Goal: Task Accomplishment & Management: Use online tool/utility

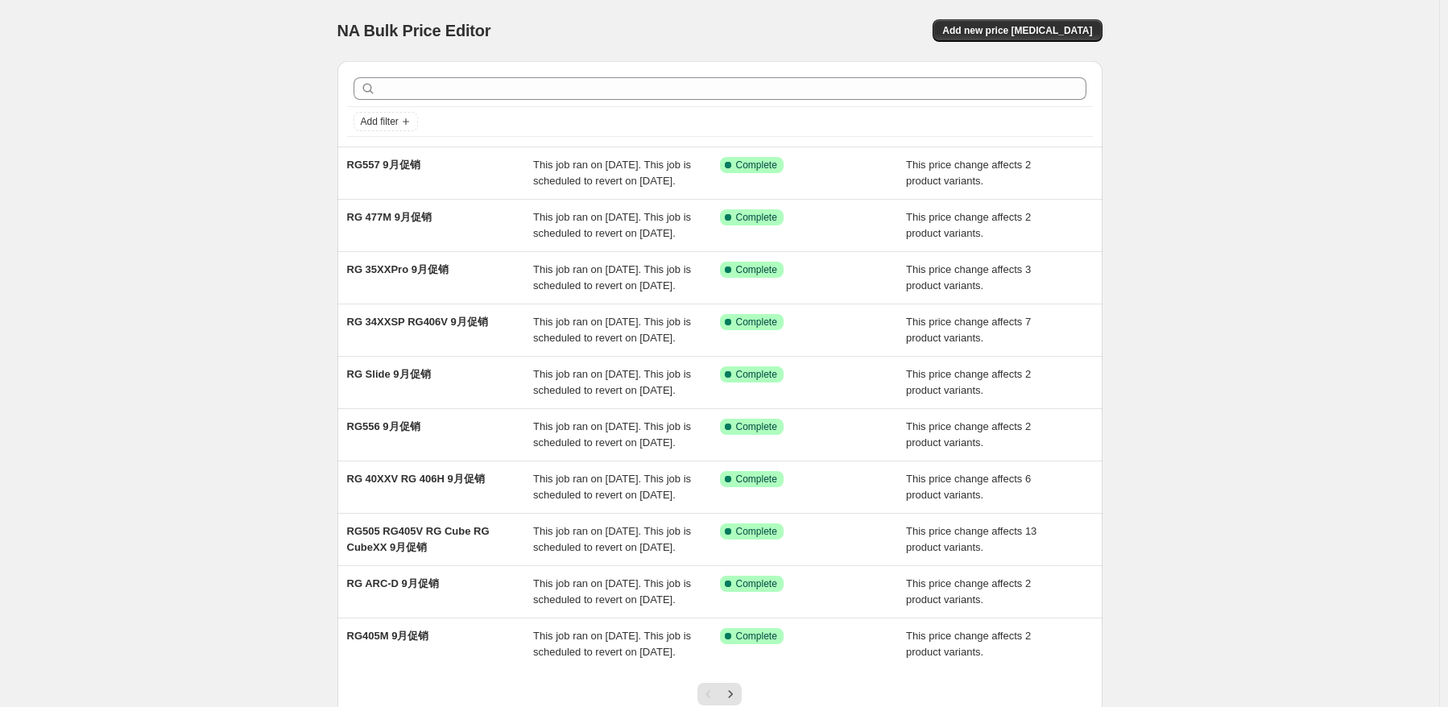
click at [522, 168] on div "RG557 9月促销" at bounding box center [440, 173] width 187 height 32
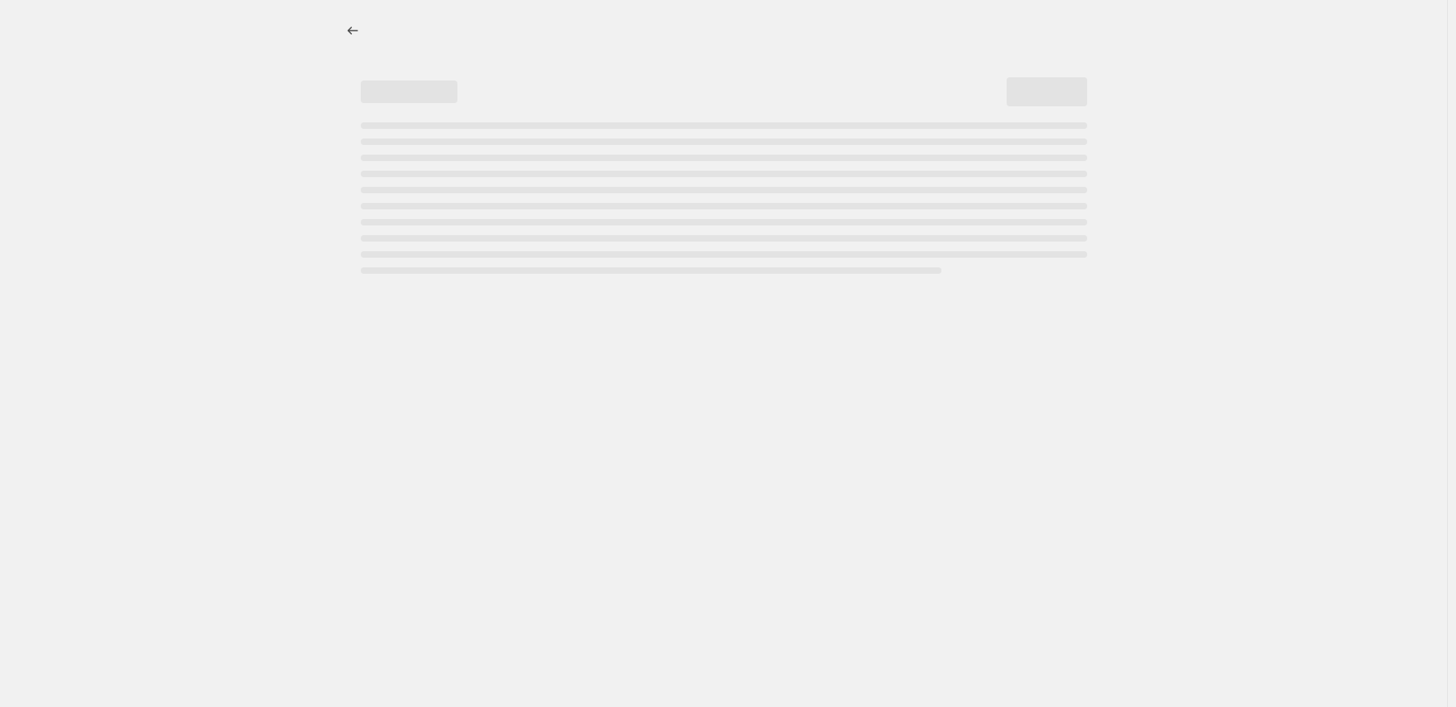
select select "pcap"
select select "no_change"
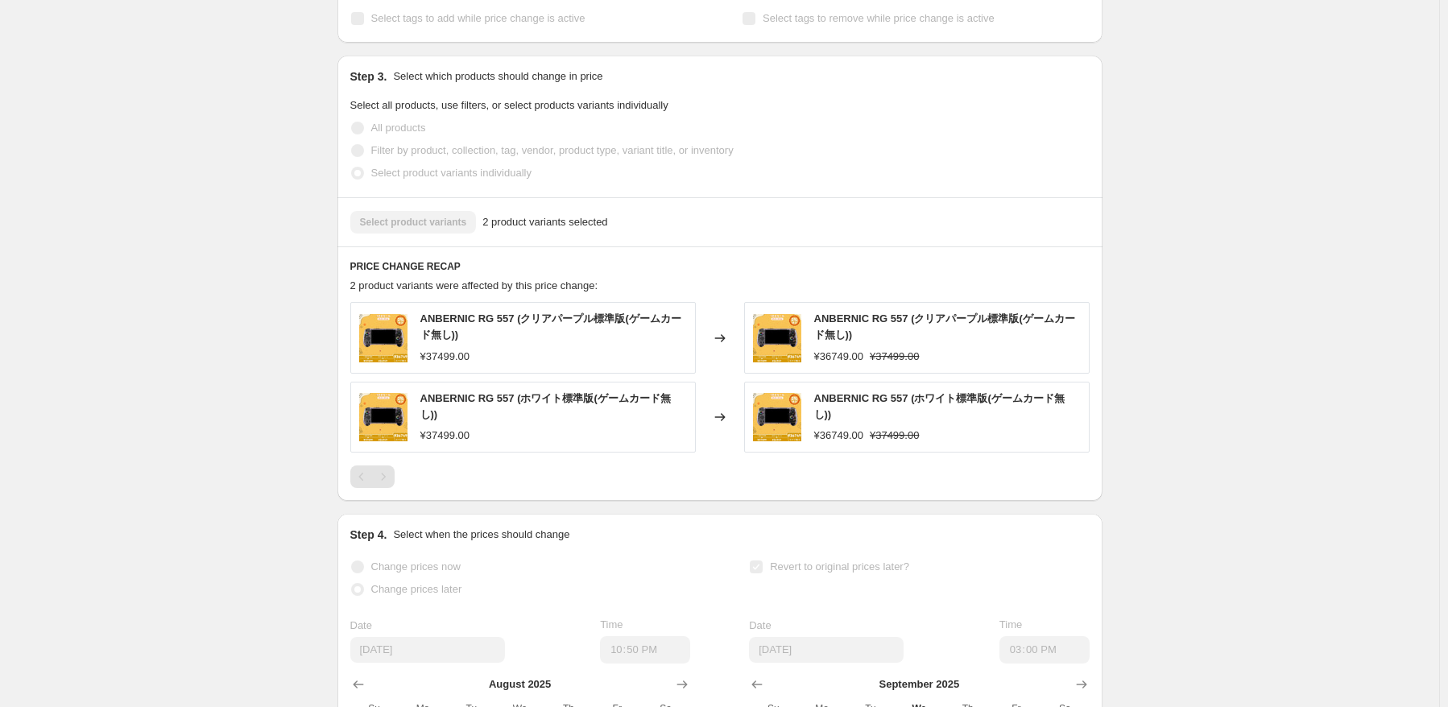
scroll to position [966, 0]
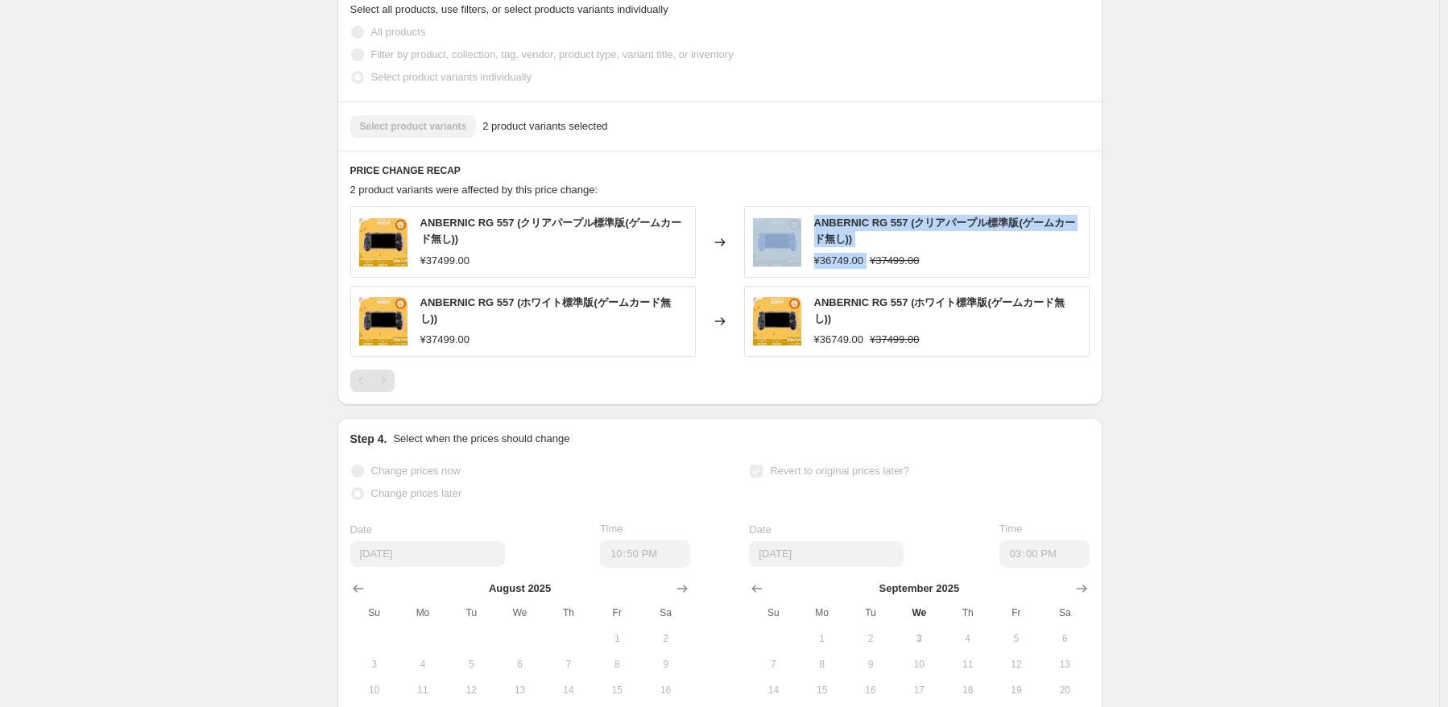
drag, startPoint x: 869, startPoint y: 261, endPoint x: 807, endPoint y: 258, distance: 62.0
click at [807, 258] on div "ANBERNIC RG 557 (クリアパープル標準版(ゲームカード無し)) ¥36749.00 ¥37499.00" at bounding box center [916, 241] width 345 height 71
click at [895, 267] on strike "¥37499.00" at bounding box center [894, 261] width 49 height 16
drag, startPoint x: 861, startPoint y: 262, endPoint x: 802, endPoint y: 266, distance: 58.9
click at [802, 266] on div "ANBERNIC RG 557 (クリアパープル標準版(ゲームカード無し)) ¥36749.00 ¥37499.00" at bounding box center [916, 241] width 345 height 71
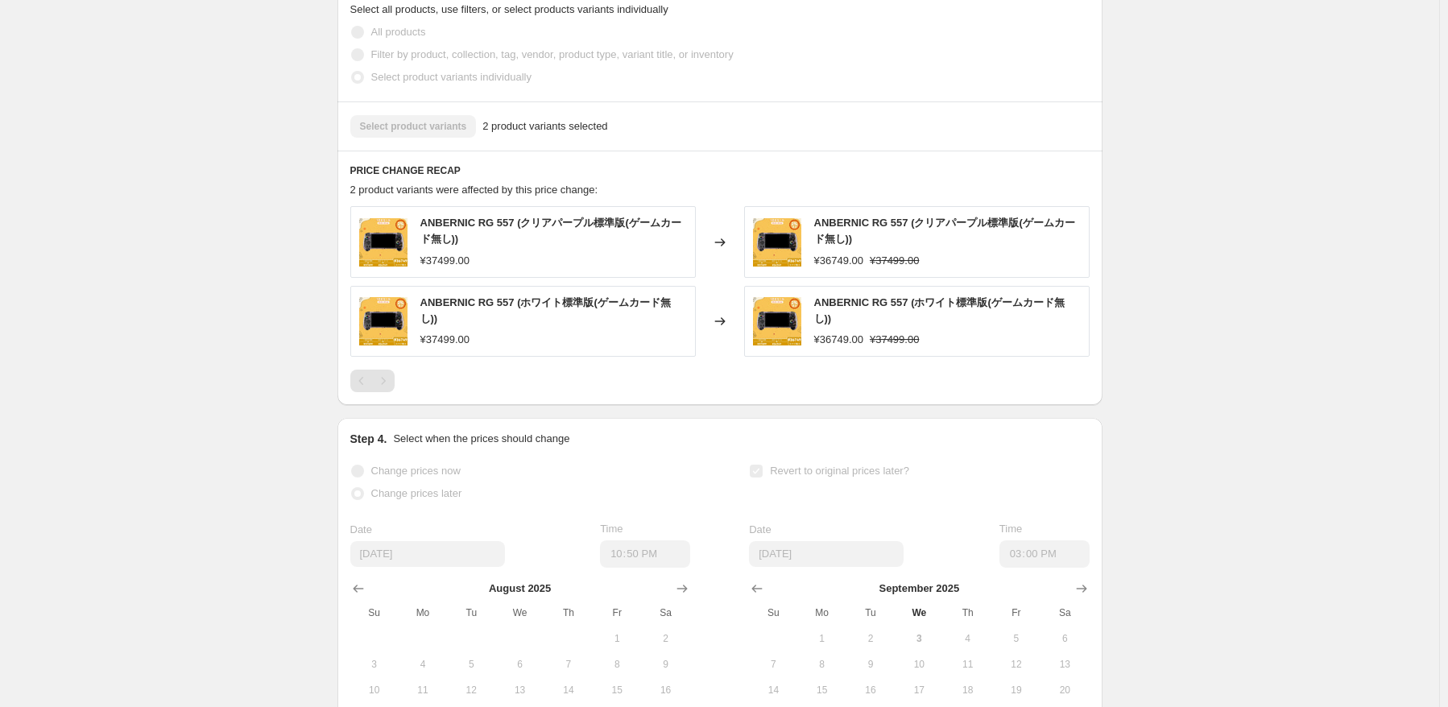
click at [889, 270] on div "ANBERNIC RG 557 (クリアパープル標準版(ゲームカード無し)) ¥36749.00 ¥37499.00" at bounding box center [916, 241] width 345 height 71
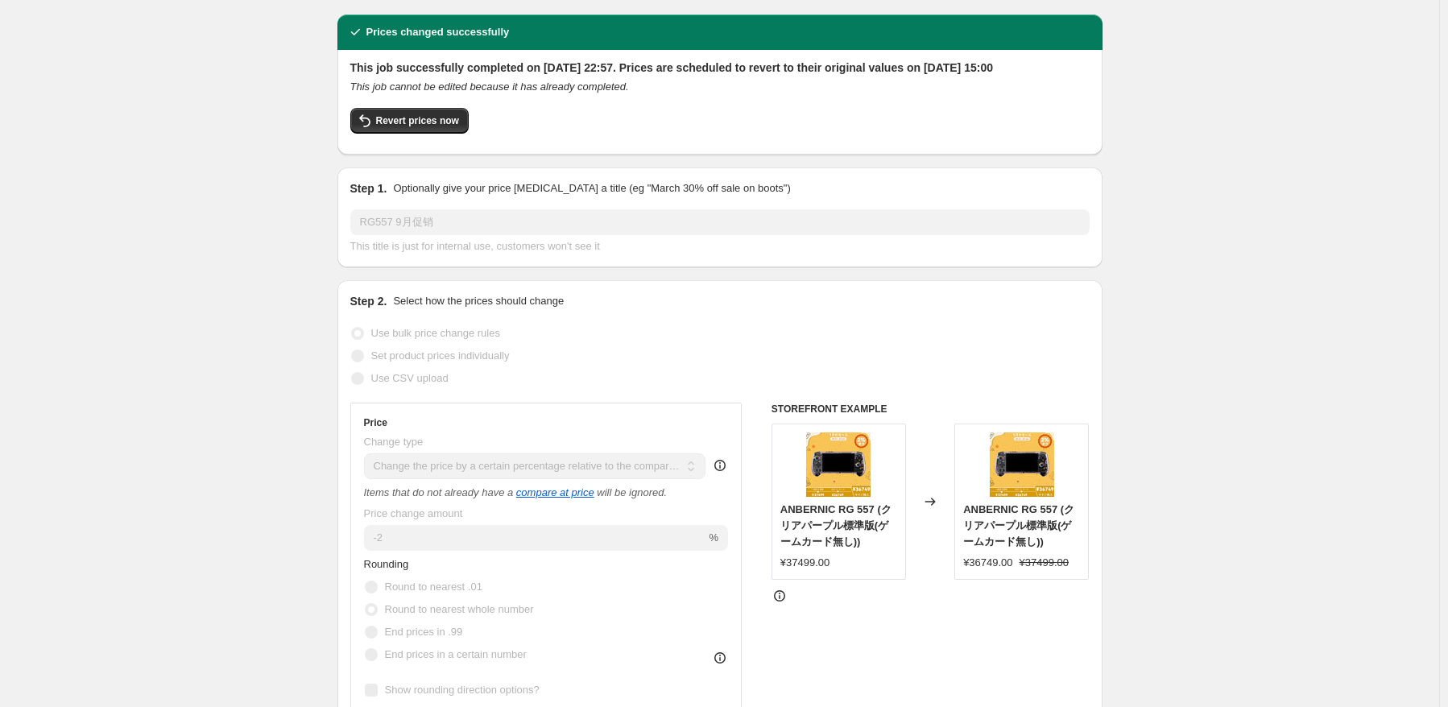
scroll to position [0, 0]
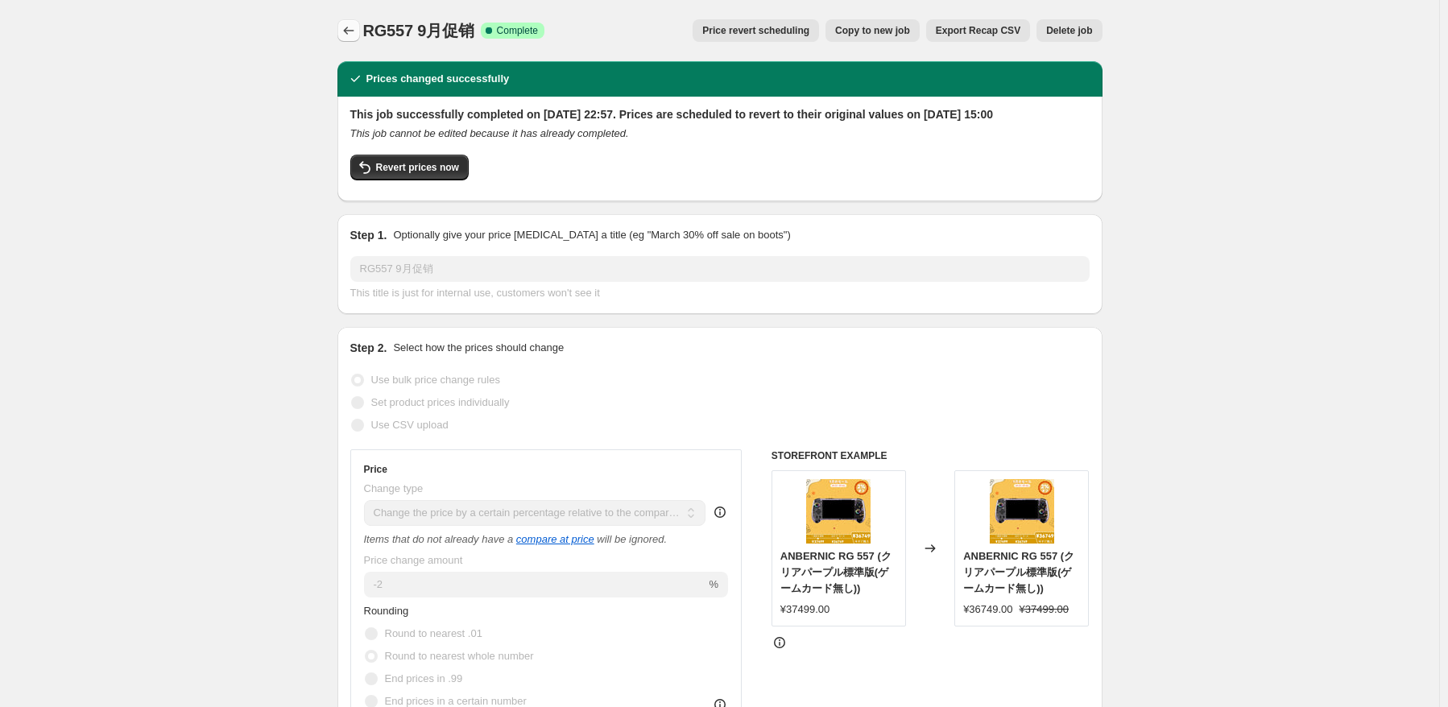
click at [341, 28] on button "Price change jobs" at bounding box center [348, 30] width 23 height 23
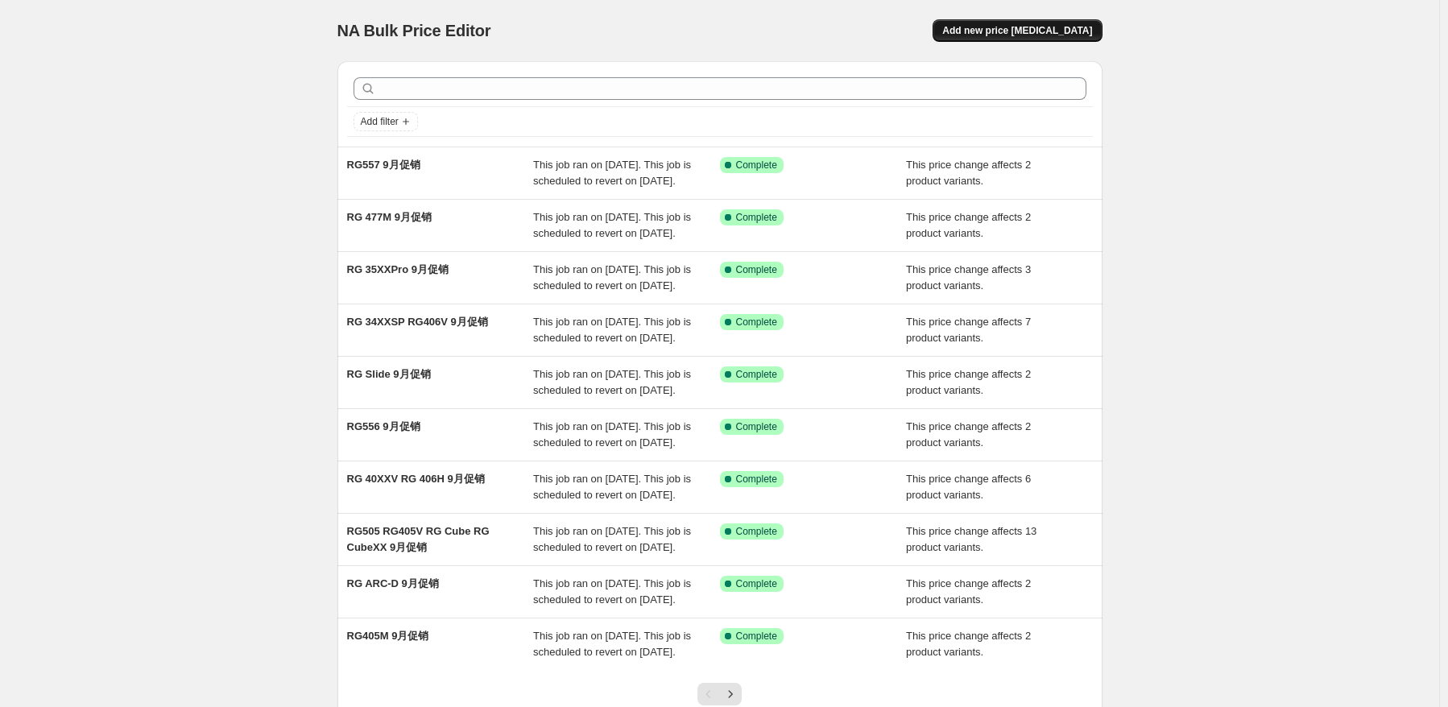
click at [1047, 28] on span "Add new price change job" at bounding box center [1017, 30] width 150 height 13
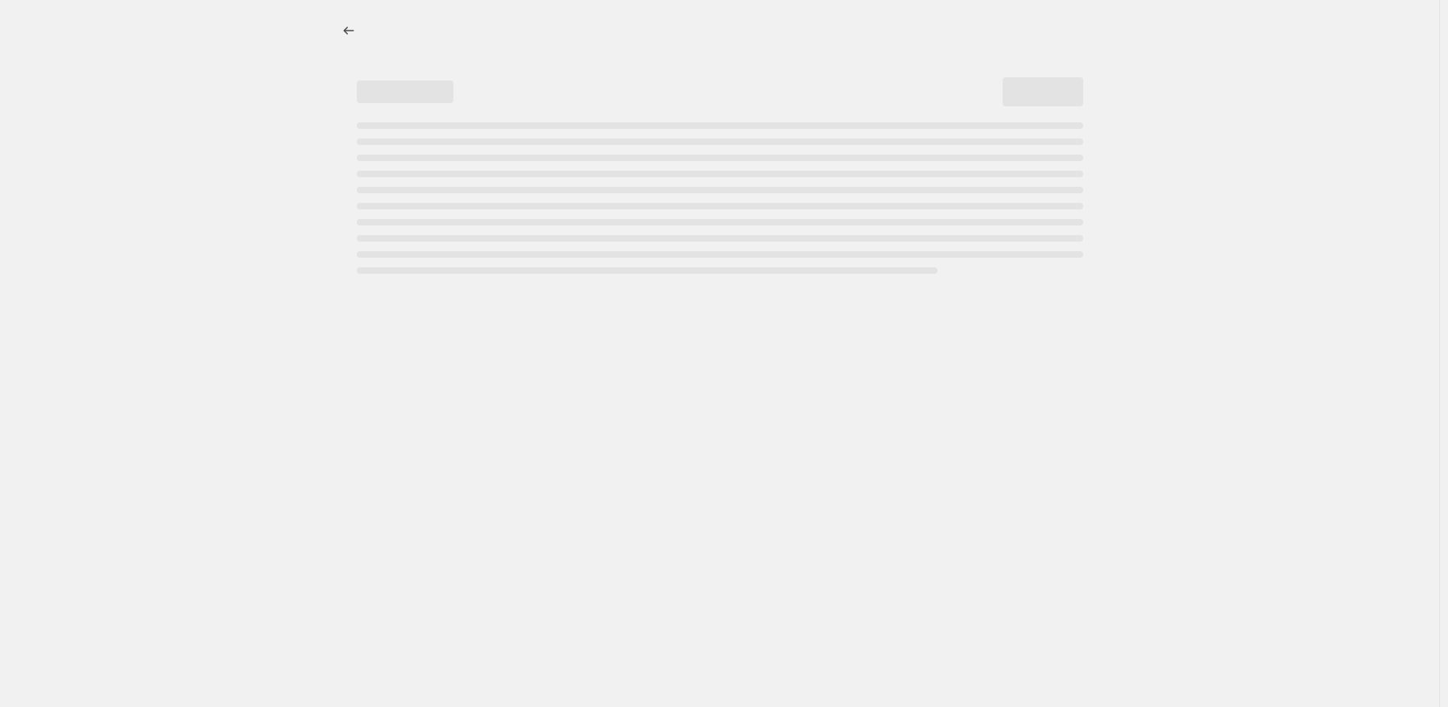
select select "percentage"
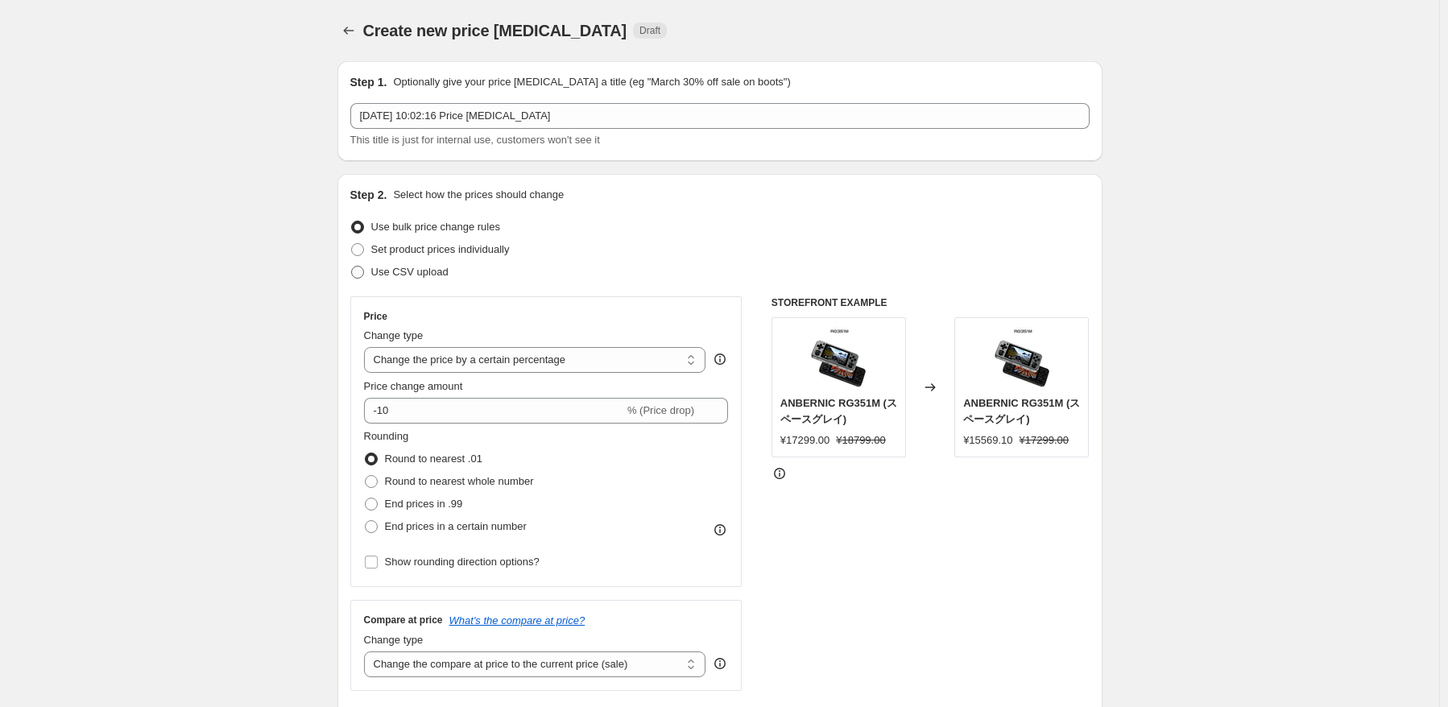
click at [422, 270] on span "Use CSV upload" at bounding box center [409, 272] width 77 height 12
click at [352, 267] on input "Use CSV upload" at bounding box center [351, 266] width 1 height 1
radio input "true"
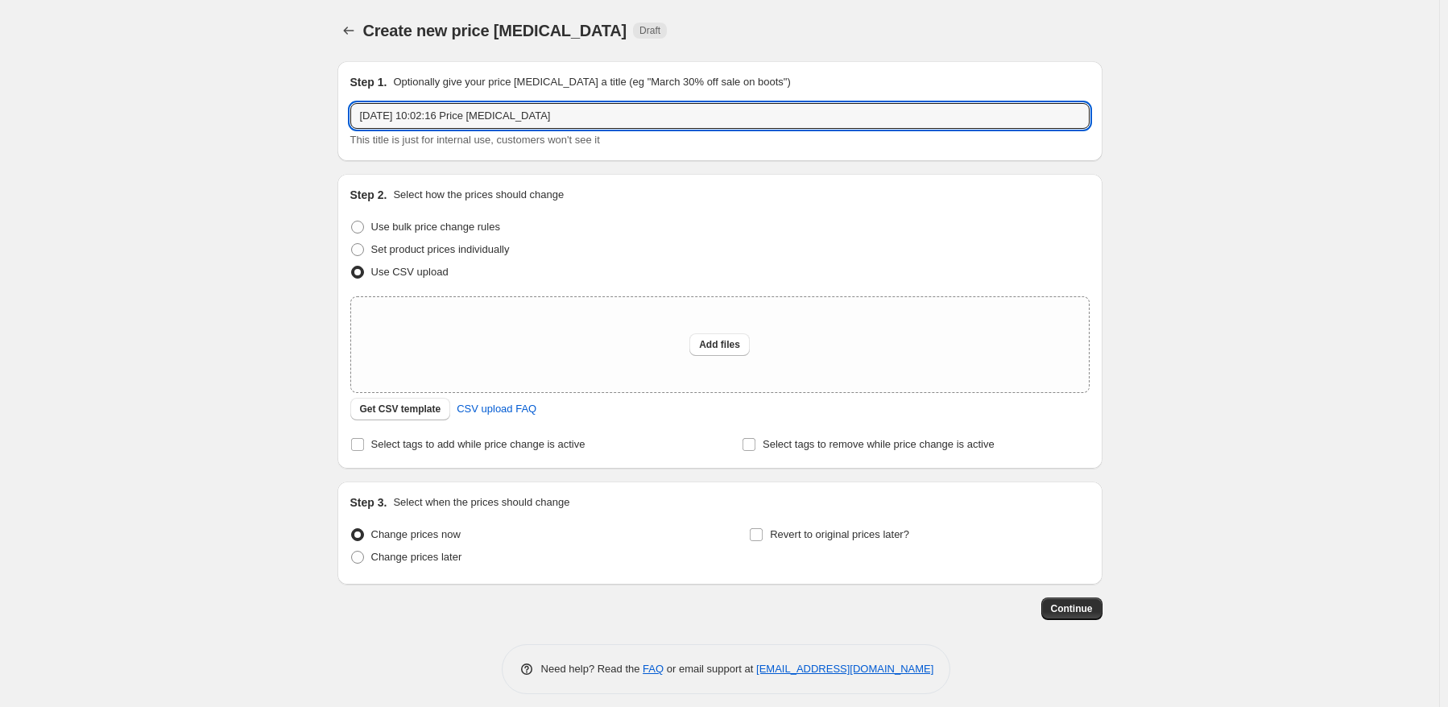
drag, startPoint x: 570, startPoint y: 119, endPoint x: 229, endPoint y: 118, distance: 340.6
click at [229, 118] on div "Create new price change job. This page is ready Create new price change job Dra…" at bounding box center [719, 359] width 1439 height 718
type input "k"
type input "K101 实验"
click at [741, 353] on button "Add files" at bounding box center [719, 344] width 60 height 23
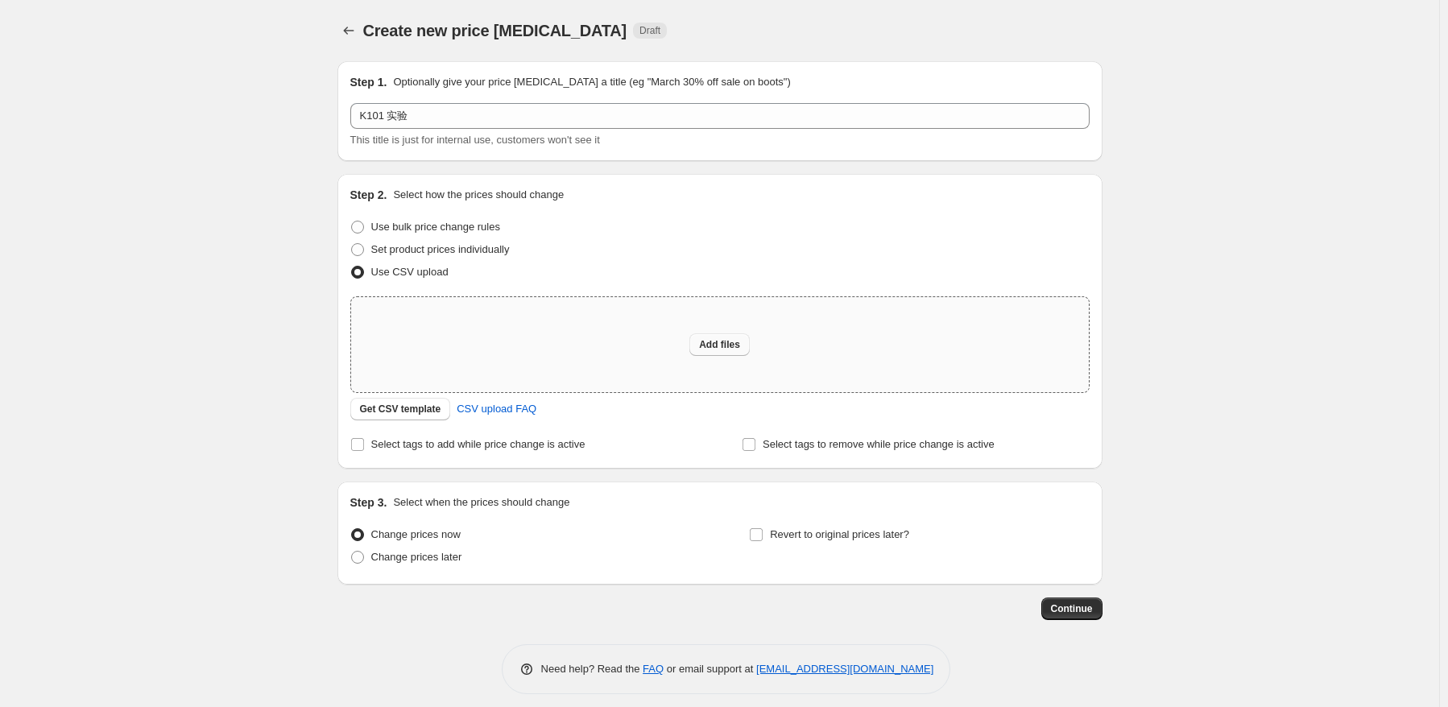
type input "C:\fakepath\K101.csv"
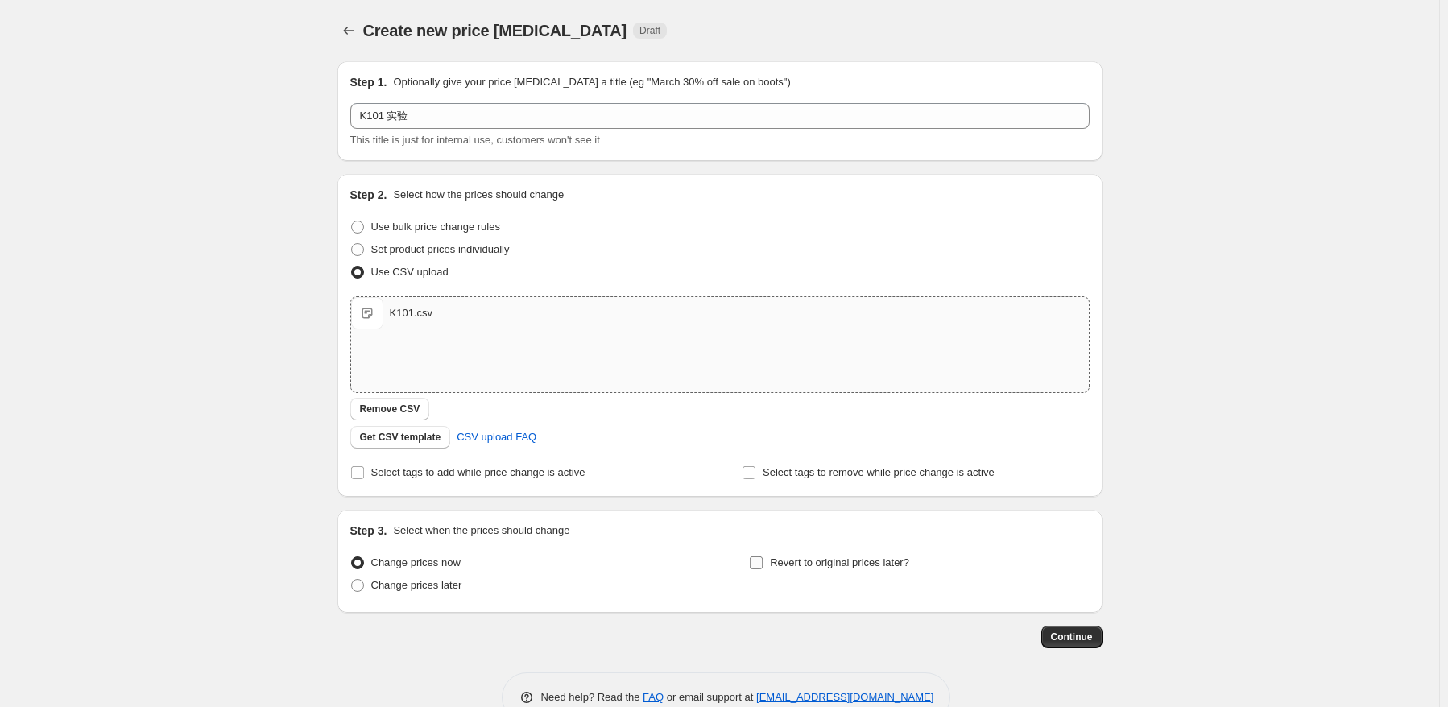
click at [850, 561] on span "Revert to original prices later?" at bounding box center [839, 562] width 139 height 12
click at [763, 561] on input "Revert to original prices later?" at bounding box center [756, 562] width 13 height 13
checkbox input "true"
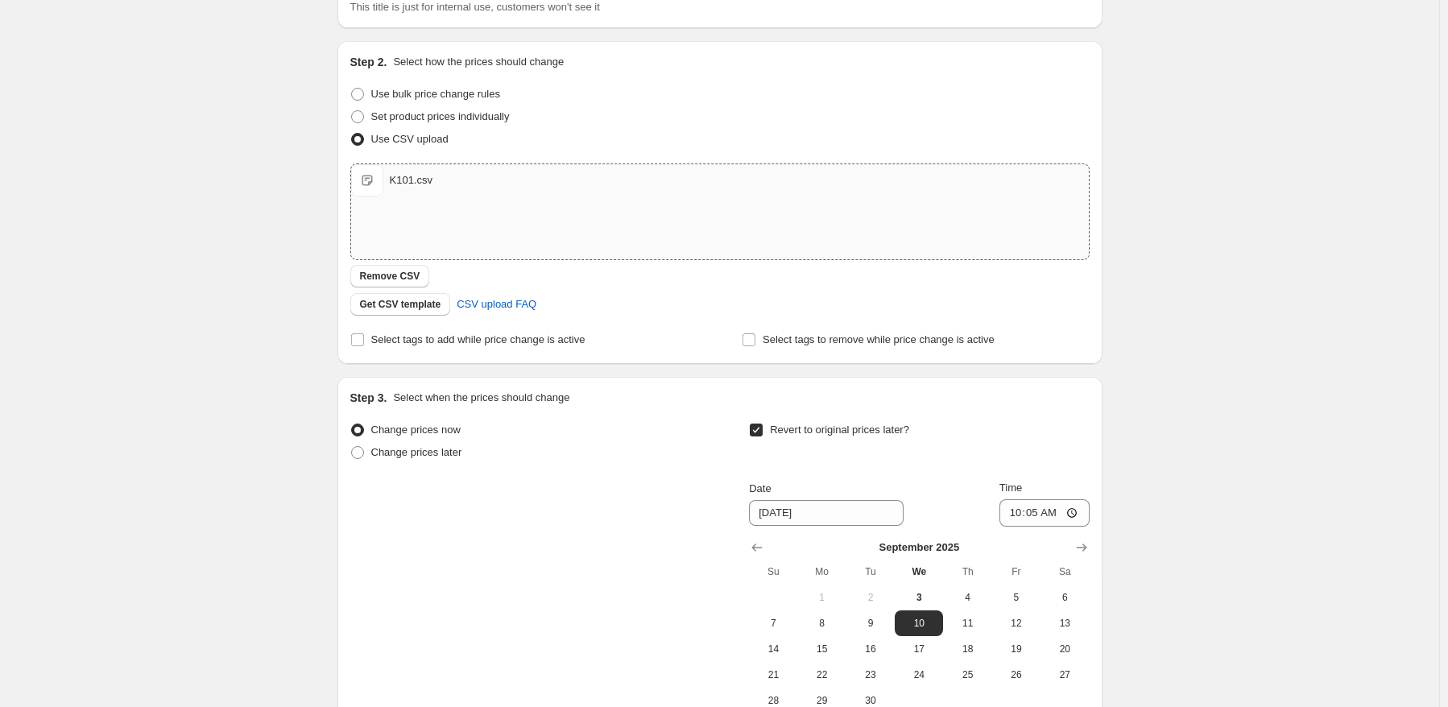
scroll to position [242, 0]
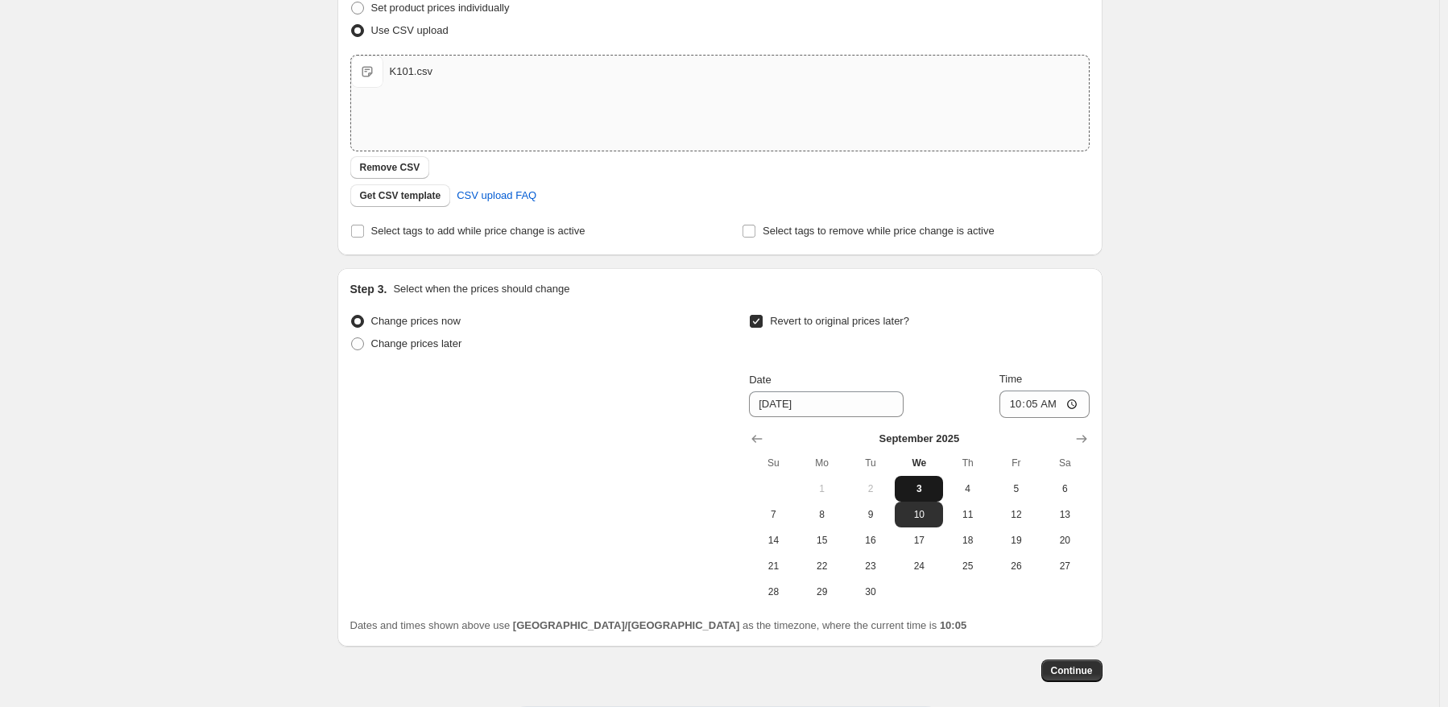
click at [935, 493] on span "3" at bounding box center [918, 488] width 35 height 13
type input "9/3/2025"
click at [1057, 406] on input "10:05" at bounding box center [1044, 404] width 90 height 27
type input "10:07"
click at [1397, 324] on div "Create new price change job. This page is ready Create new price change job Dra…" at bounding box center [719, 269] width 1439 height 1022
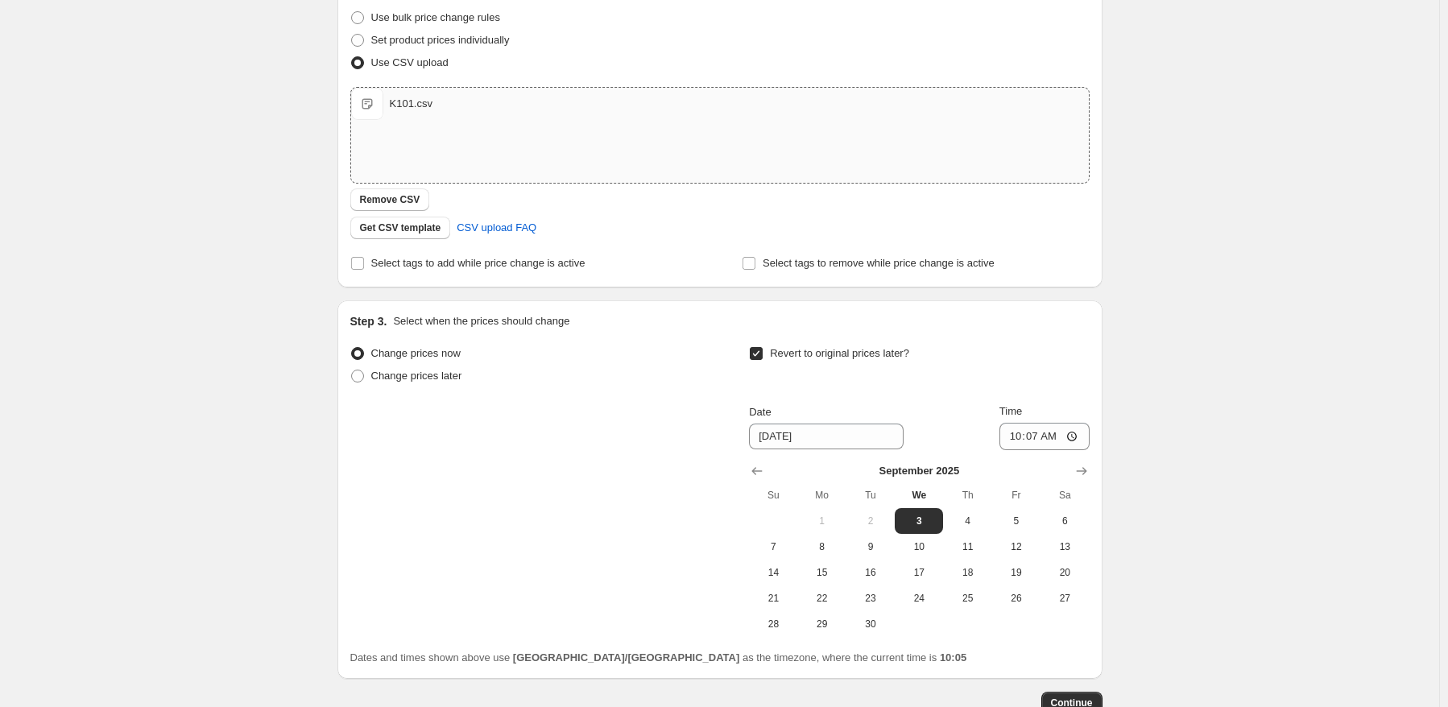
scroll to position [314, 0]
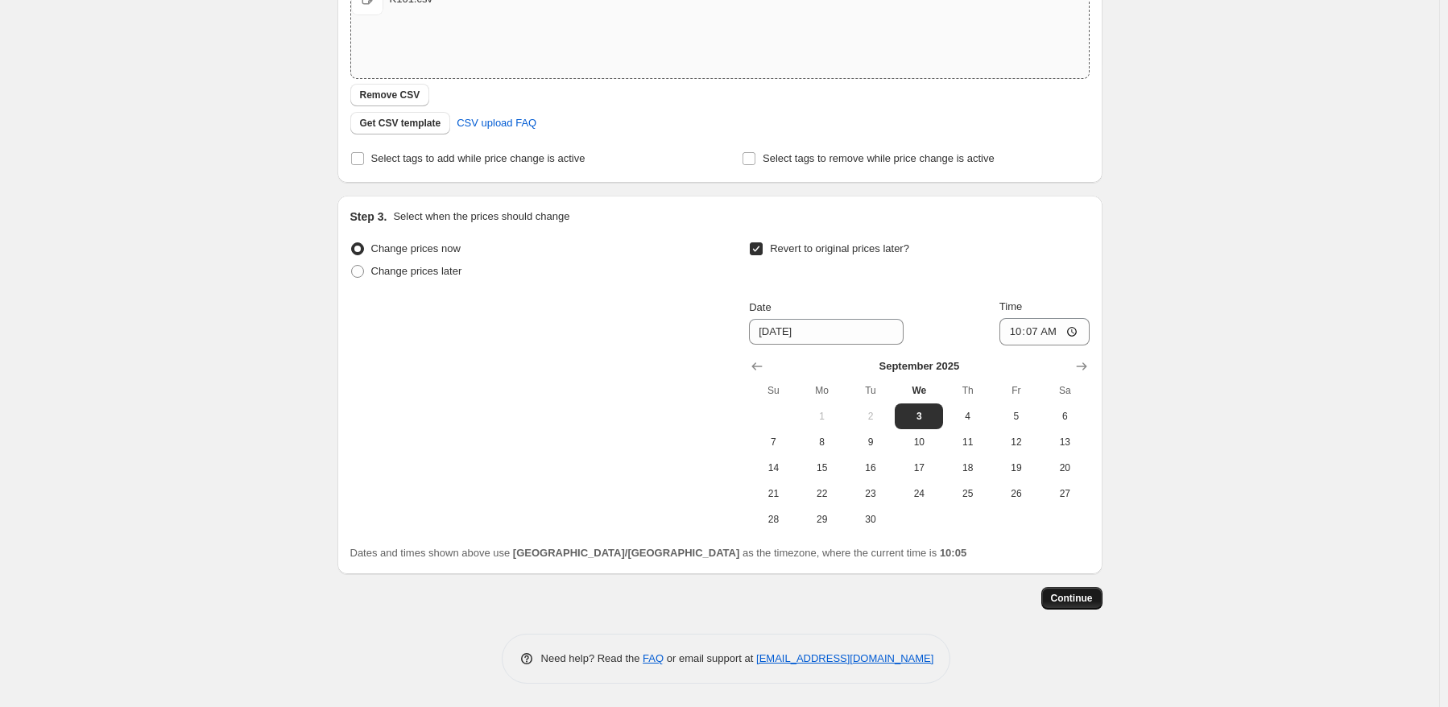
click at [1082, 598] on span "Continue" at bounding box center [1072, 598] width 42 height 13
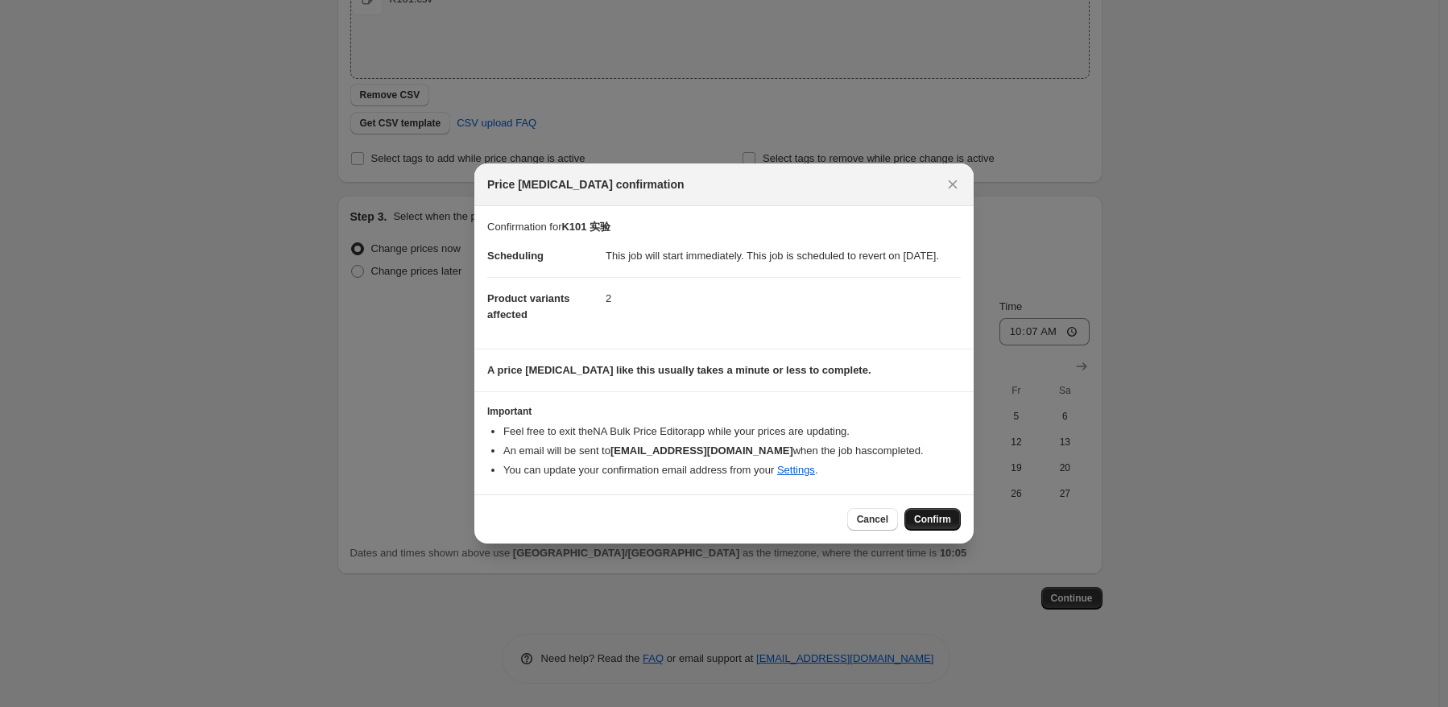
click at [932, 526] on span "Confirm" at bounding box center [932, 519] width 37 height 13
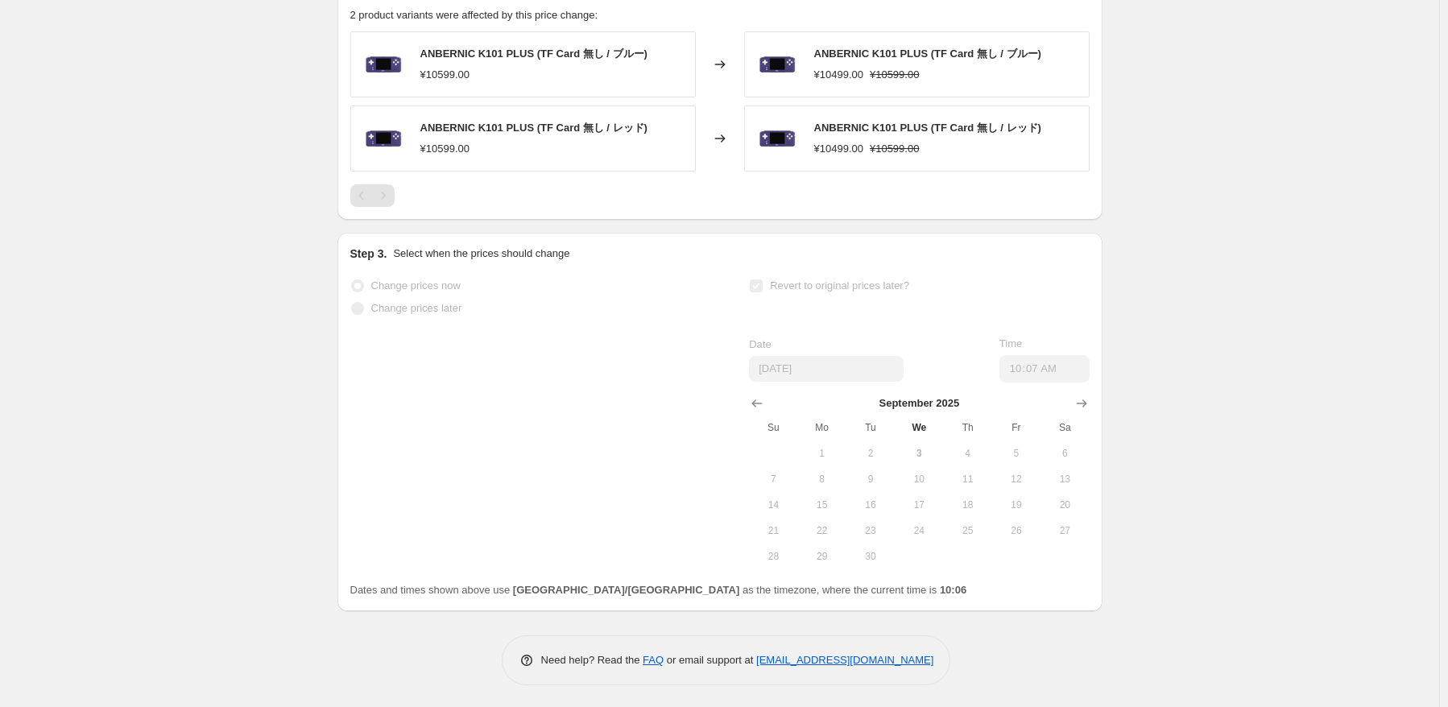
scroll to position [688, 0]
click at [406, 475] on div "Change prices now Change prices later Revert to original prices later? Date 9/3…" at bounding box center [719, 421] width 739 height 295
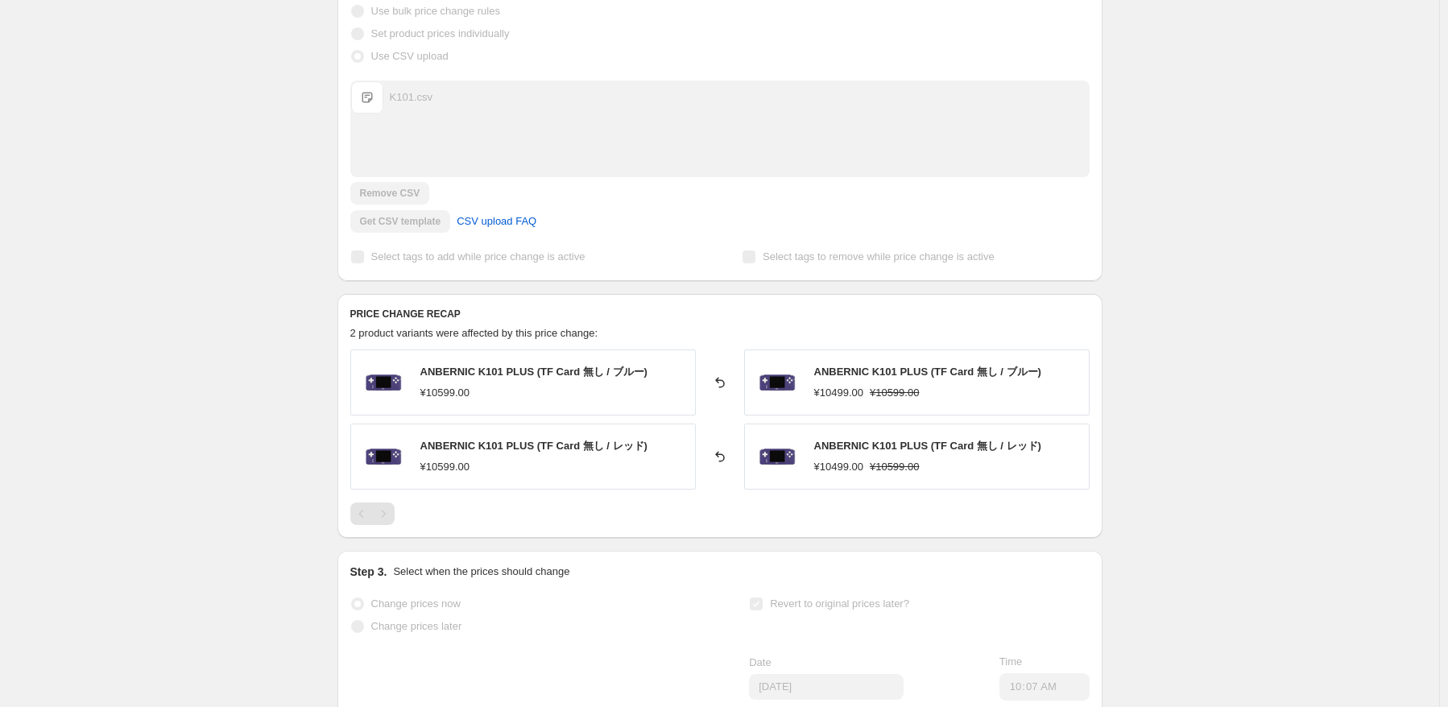
scroll to position [0, 0]
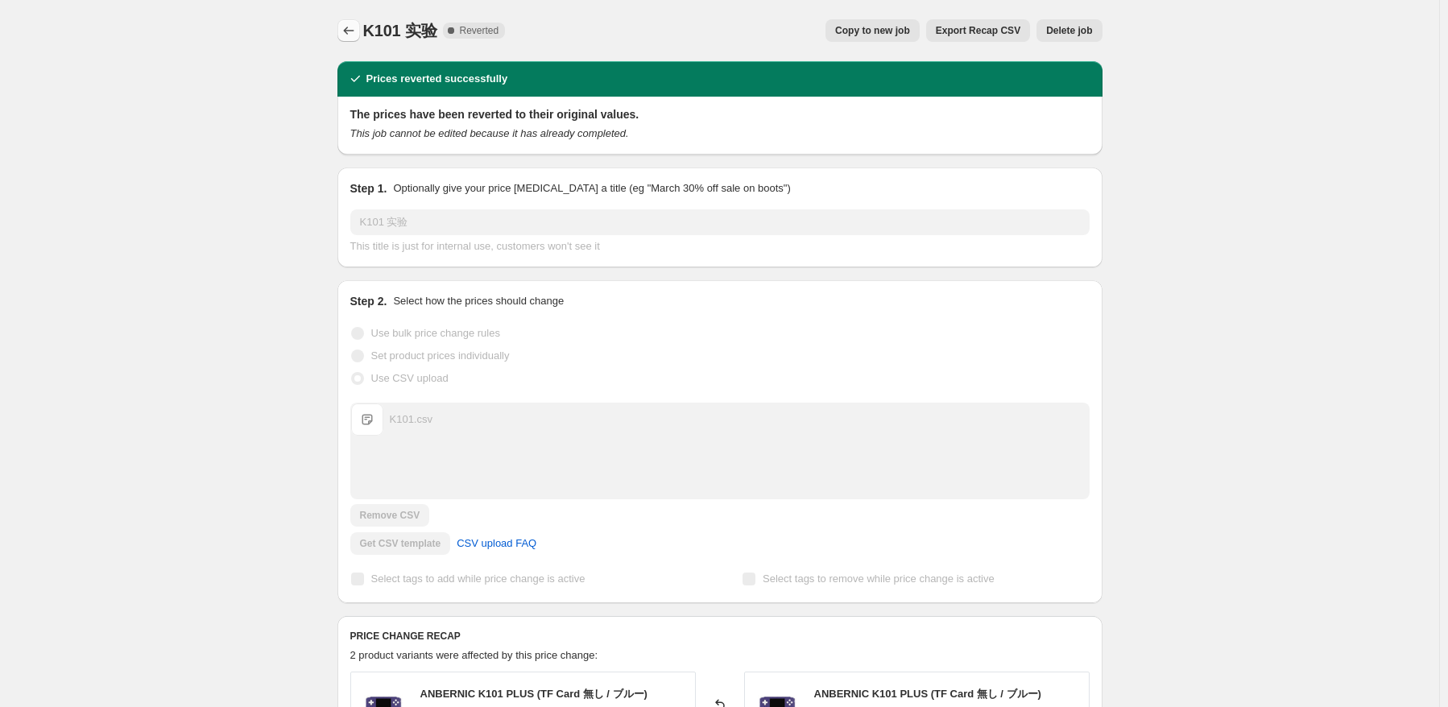
click at [357, 35] on icon "Price change jobs" at bounding box center [349, 31] width 16 height 16
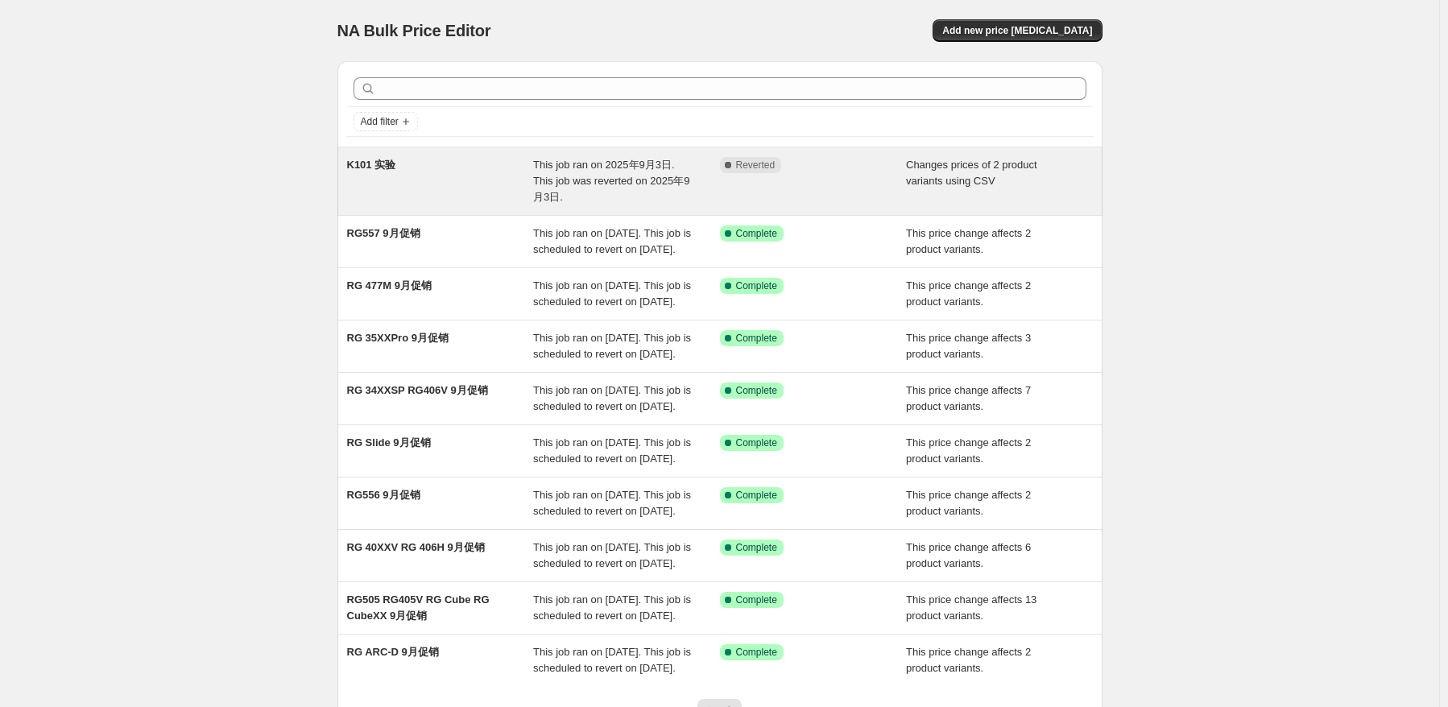
click at [554, 177] on span "This job ran on 2025年9月3日. This job was reverted on 2025年9月3日." at bounding box center [611, 181] width 156 height 44
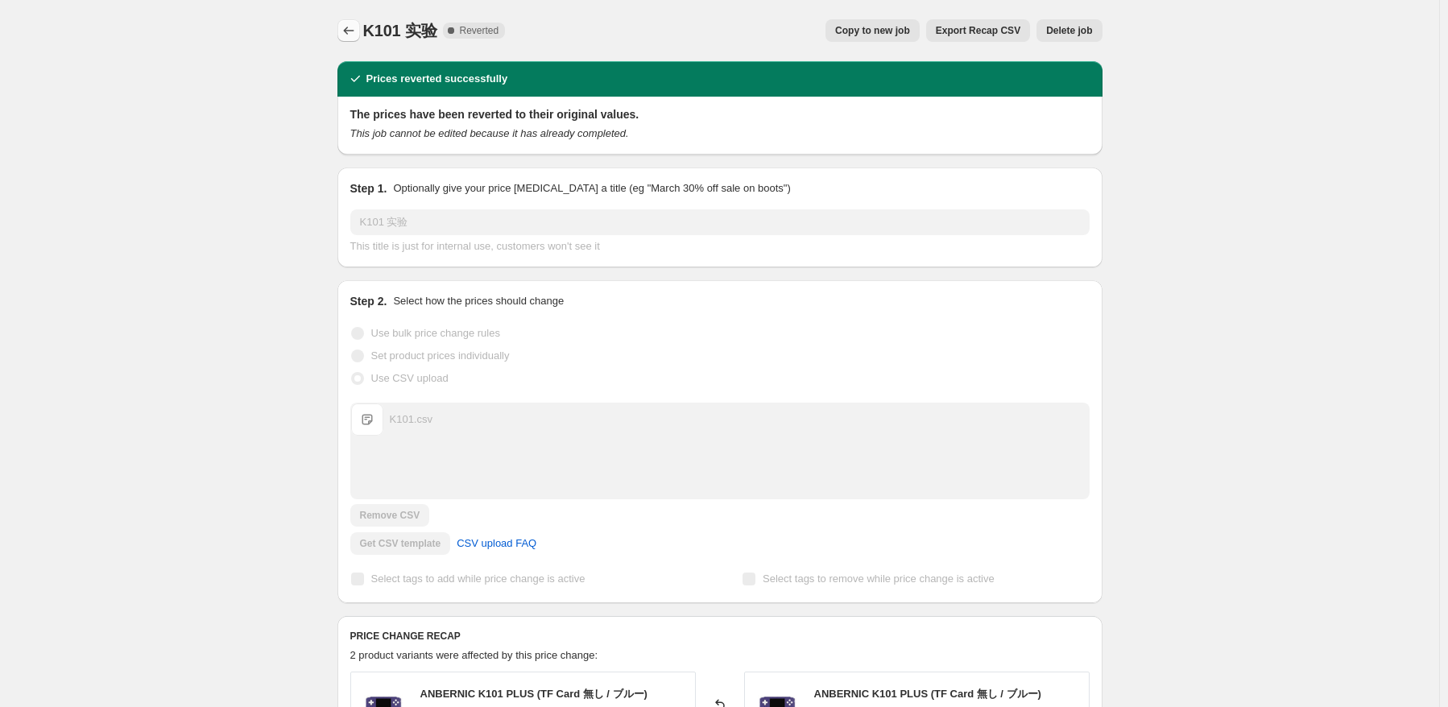
click at [348, 32] on icon "Price change jobs" at bounding box center [349, 31] width 16 height 16
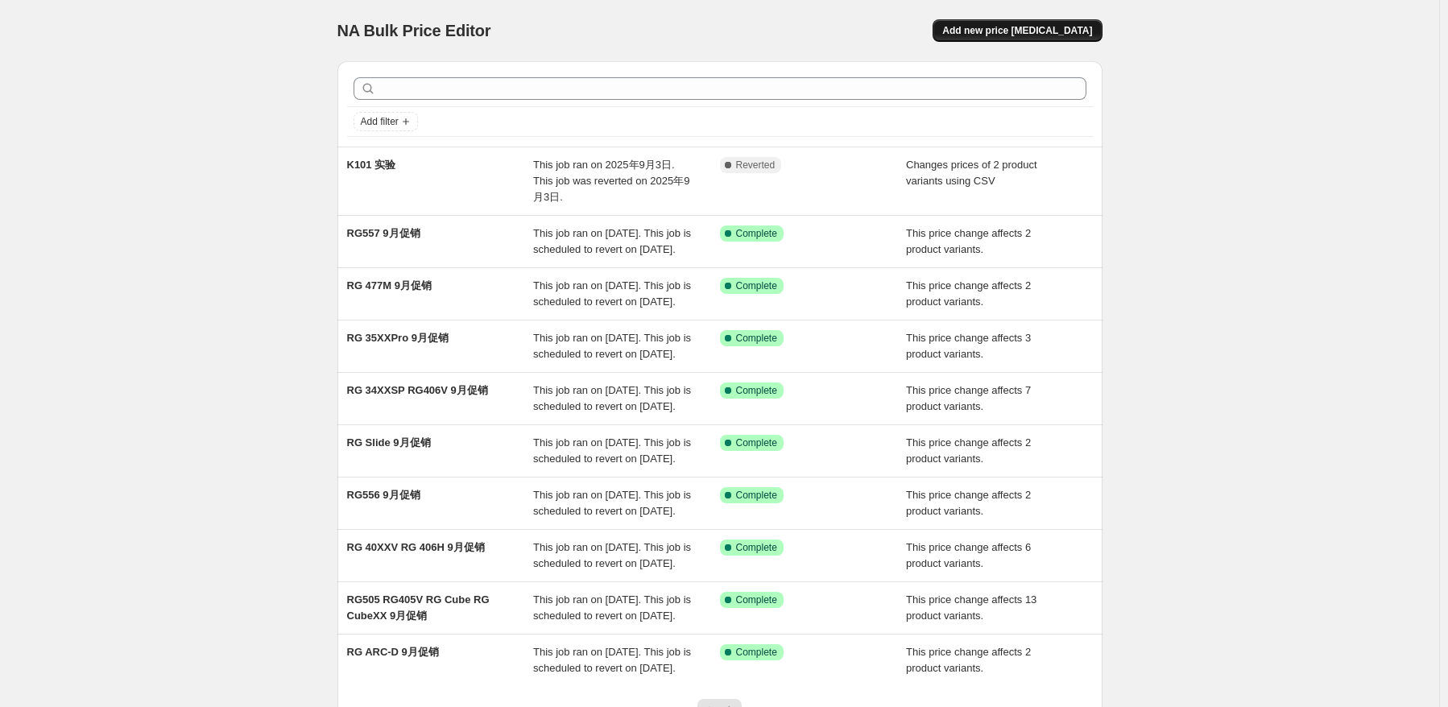
click at [1025, 36] on span "Add new price change job" at bounding box center [1017, 30] width 150 height 13
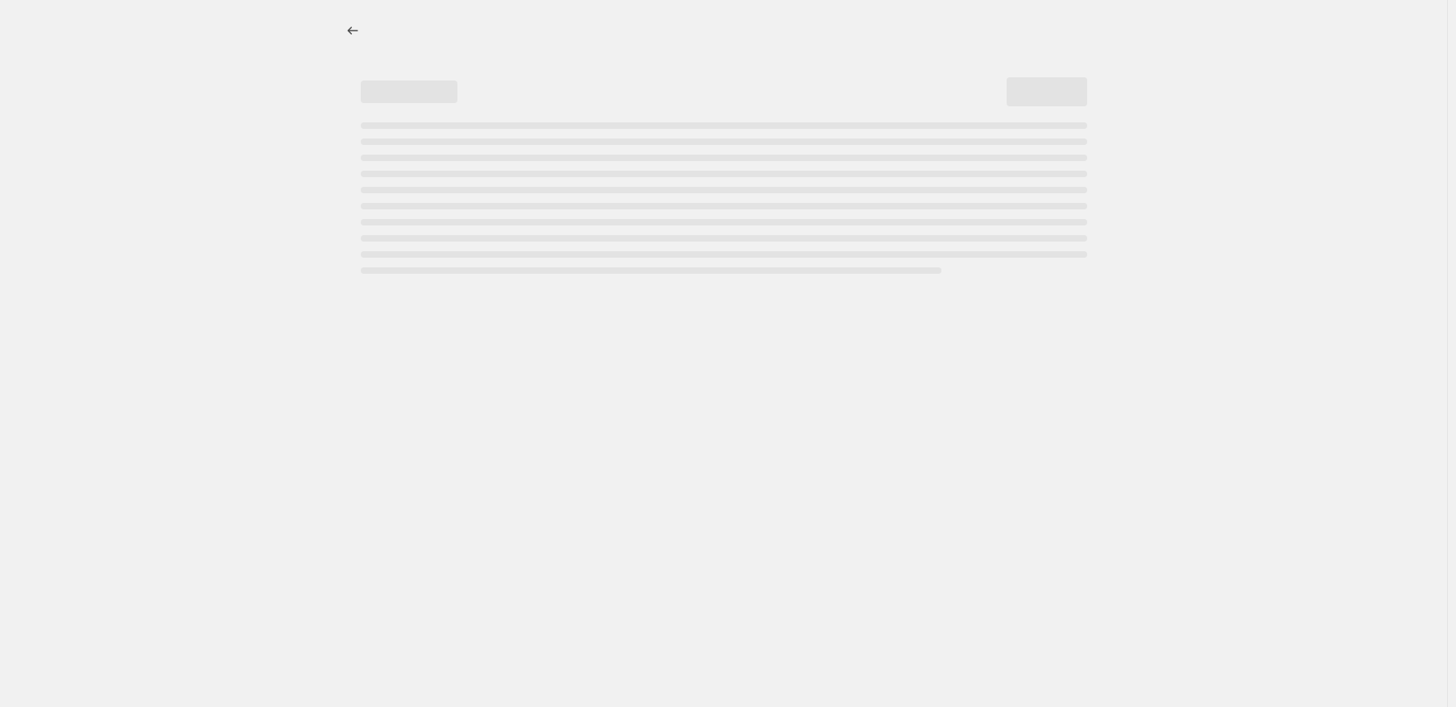
select select "percentage"
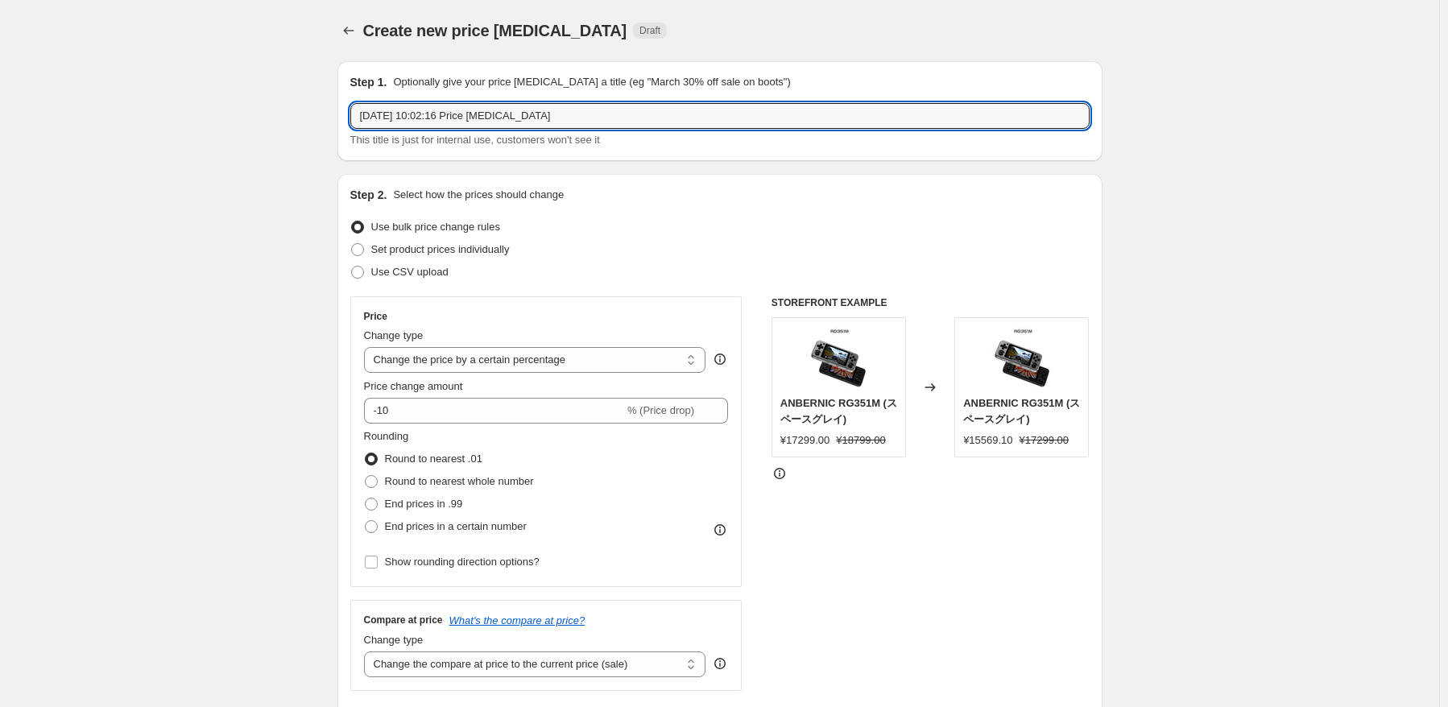
drag, startPoint x: 608, startPoint y: 111, endPoint x: 258, endPoint y: 122, distance: 350.4
type input "353M 实验"
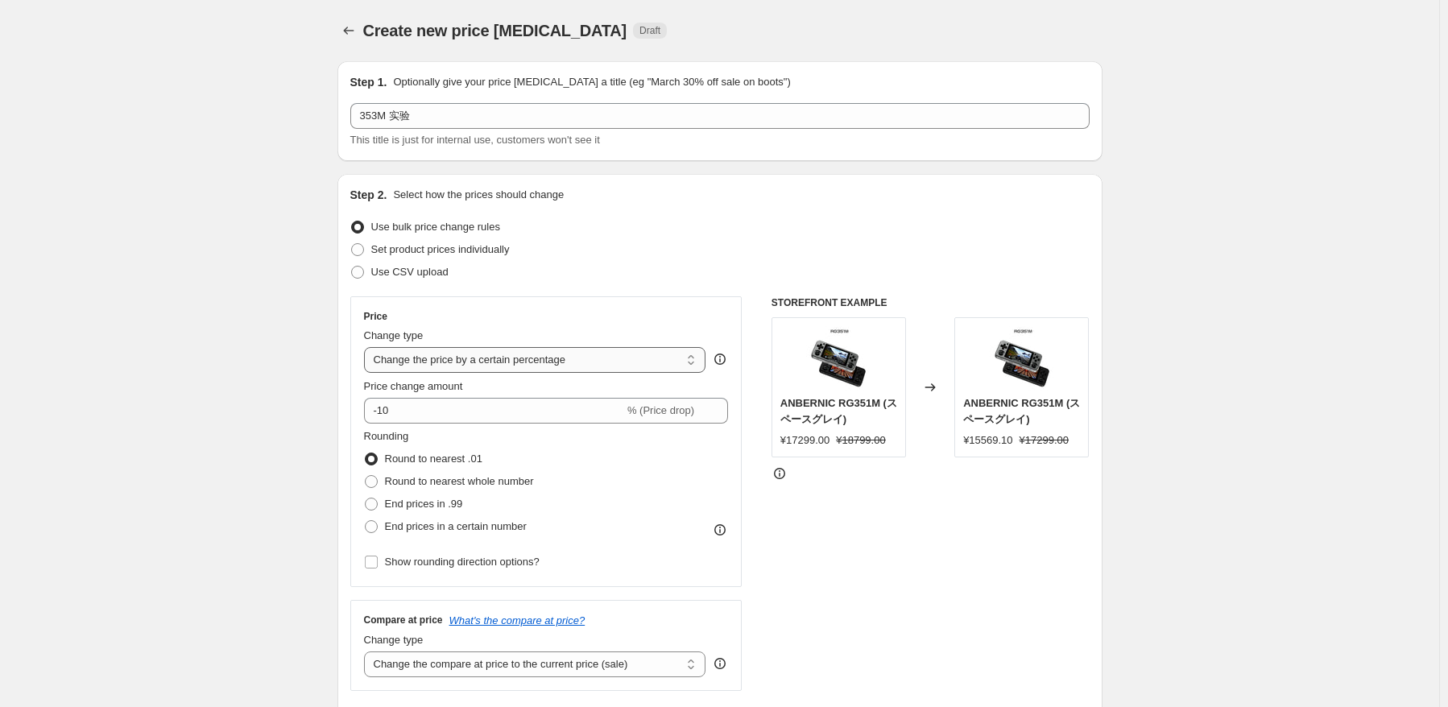
drag, startPoint x: 621, startPoint y: 274, endPoint x: 605, endPoint y: 363, distance: 90.8
click at [621, 275] on div "Use CSV upload" at bounding box center [719, 272] width 739 height 23
click at [431, 271] on span "Use CSV upload" at bounding box center [409, 272] width 77 height 12
click at [352, 267] on input "Use CSV upload" at bounding box center [351, 266] width 1 height 1
radio input "true"
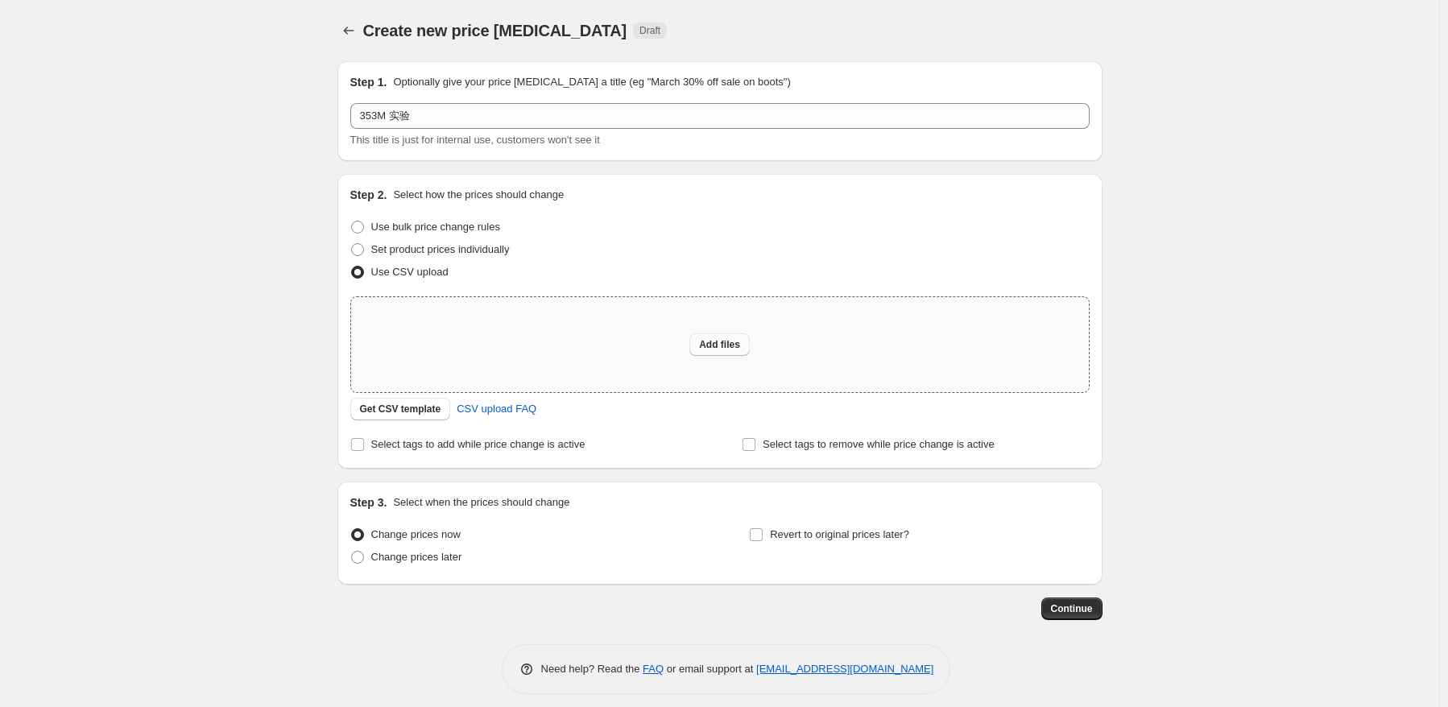
click at [716, 349] on span "Add files" at bounding box center [719, 344] width 41 height 13
type input "C:\fakepath\353M.csv"
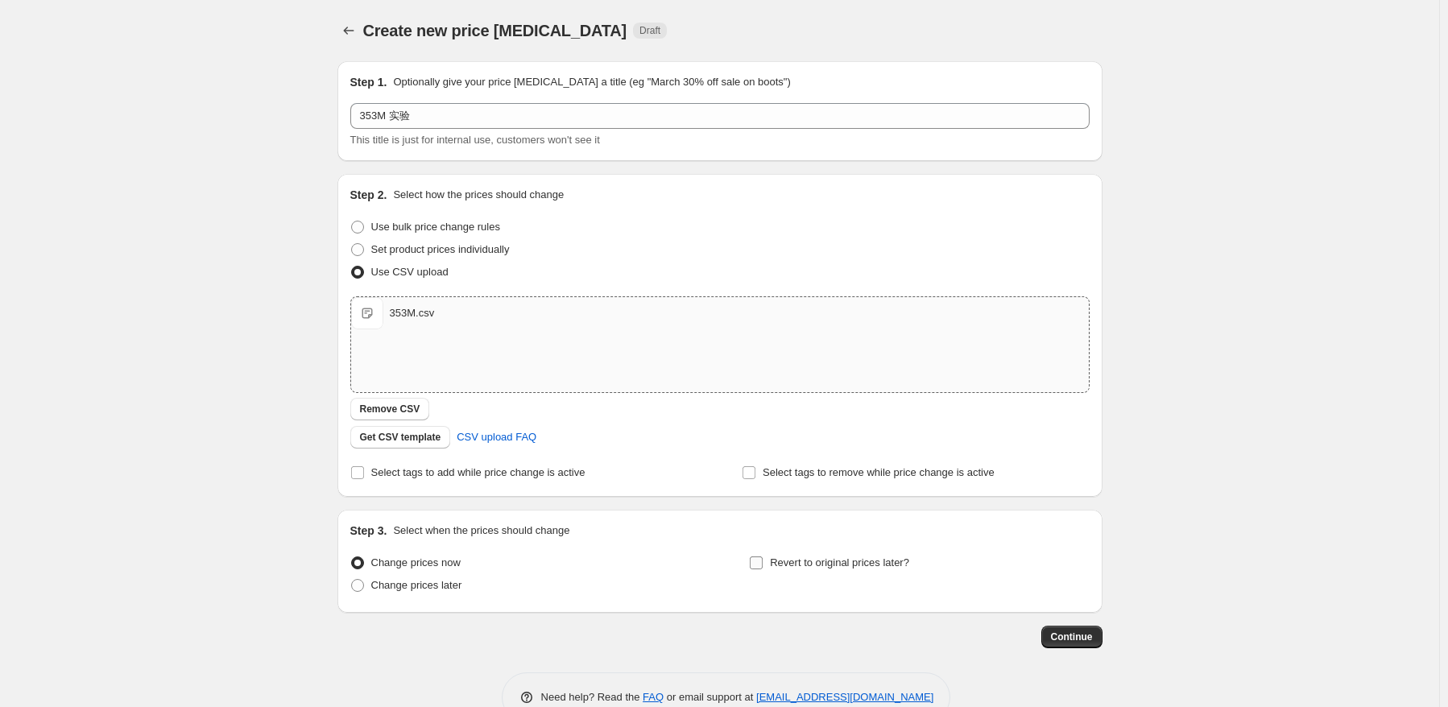
click at [899, 562] on span "Revert to original prices later?" at bounding box center [839, 562] width 139 height 12
click at [763, 562] on input "Revert to original prices later?" at bounding box center [756, 562] width 13 height 13
checkbox input "true"
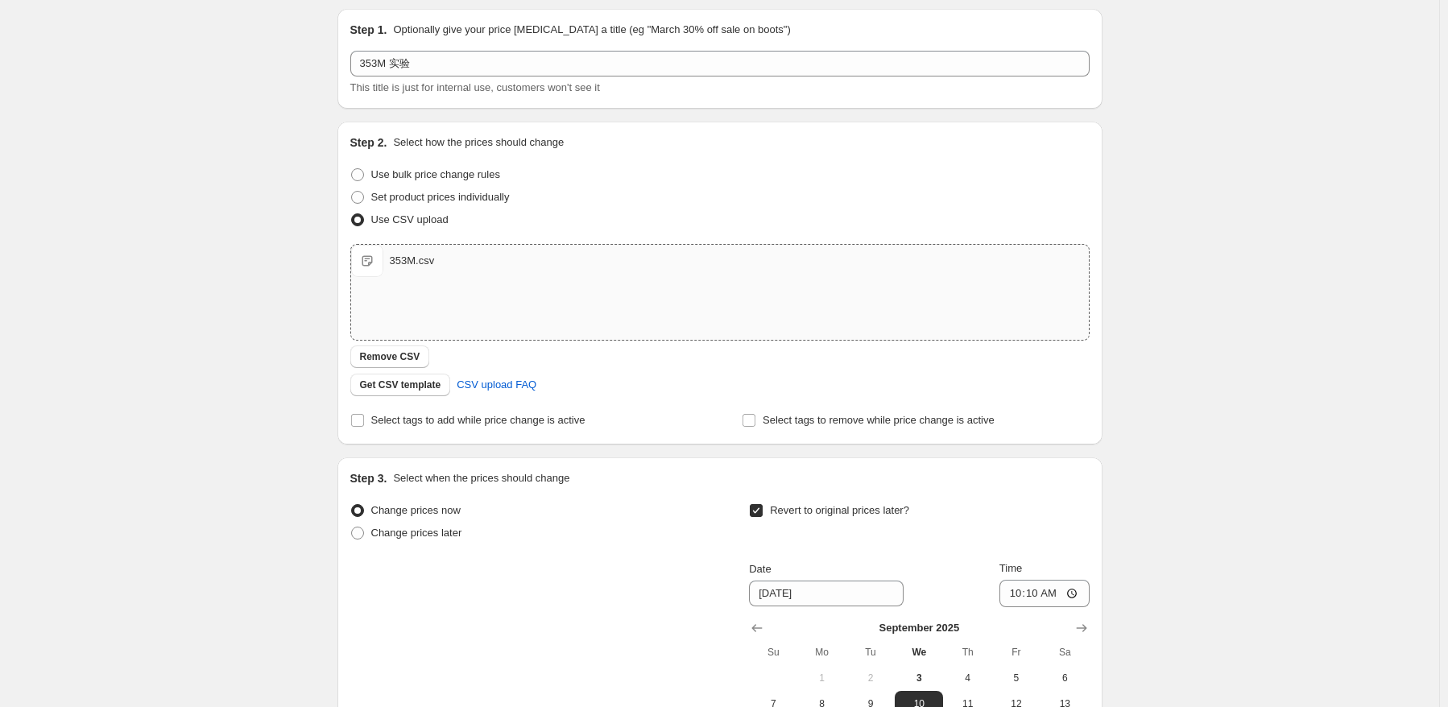
scroll to position [81, 0]
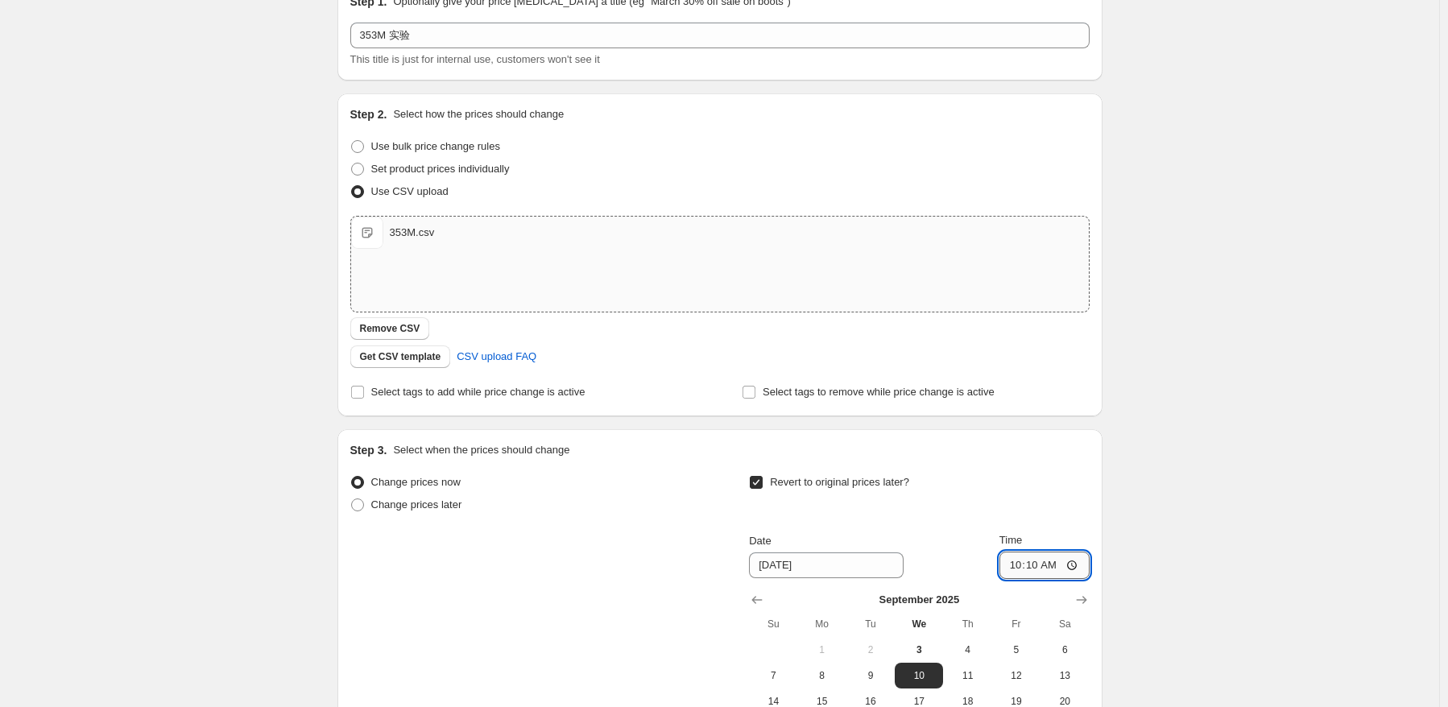
click at [1056, 568] on input "10:10" at bounding box center [1044, 565] width 90 height 27
type input "10:12"
click at [1133, 525] on div "Create new price change job. This page is ready Create new price change job Dra…" at bounding box center [719, 430] width 1439 height 1022
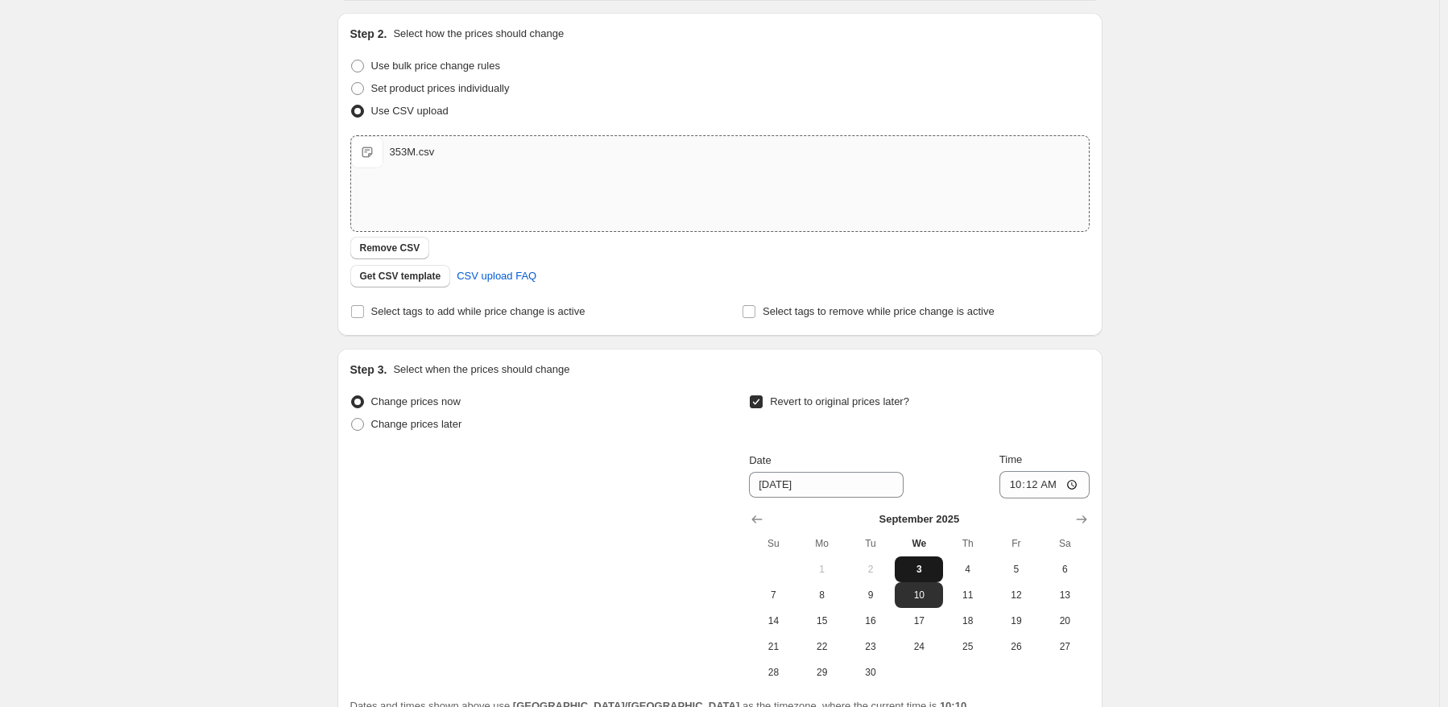
click at [920, 560] on button "3" at bounding box center [919, 569] width 48 height 26
type input "9/3/2025"
click at [1234, 498] on div "Create new price change job. This page is ready Create new price change job Dra…" at bounding box center [719, 350] width 1439 height 1022
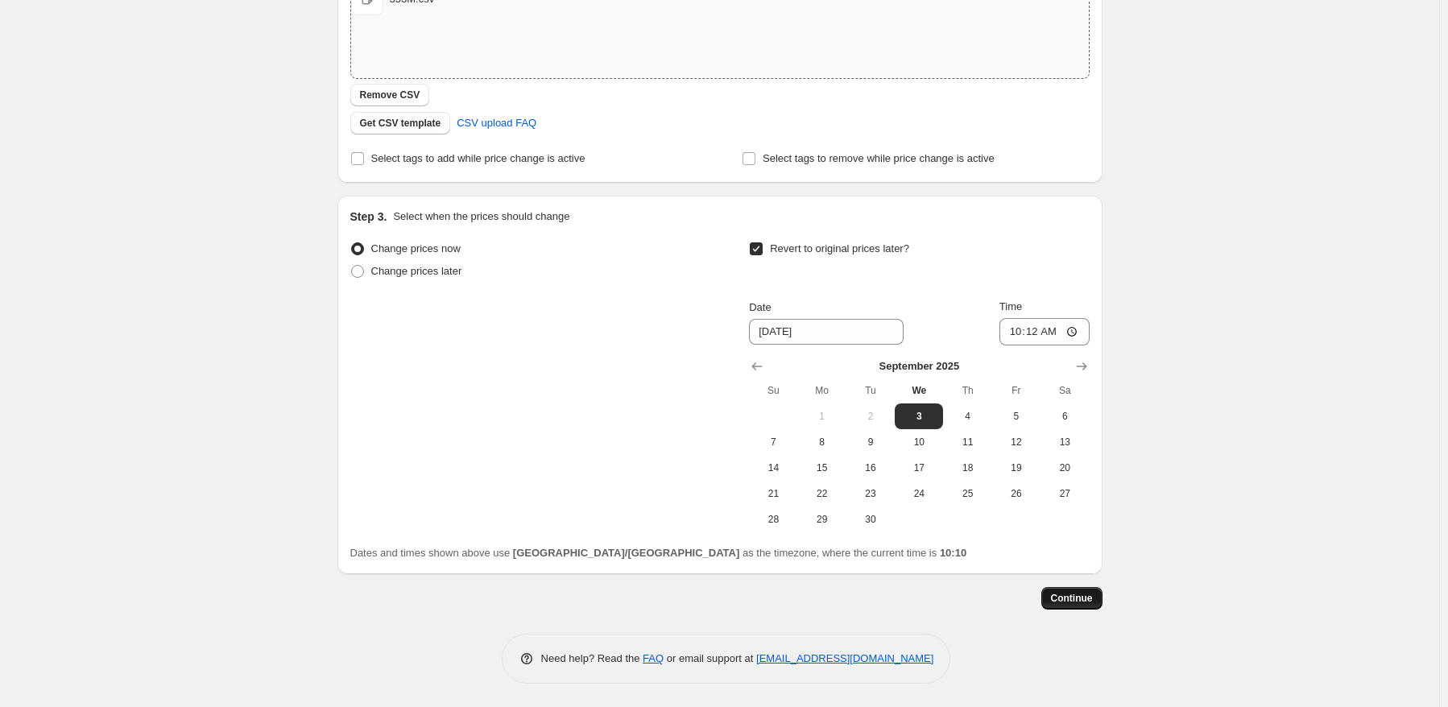
click at [1063, 604] on span "Continue" at bounding box center [1072, 598] width 42 height 13
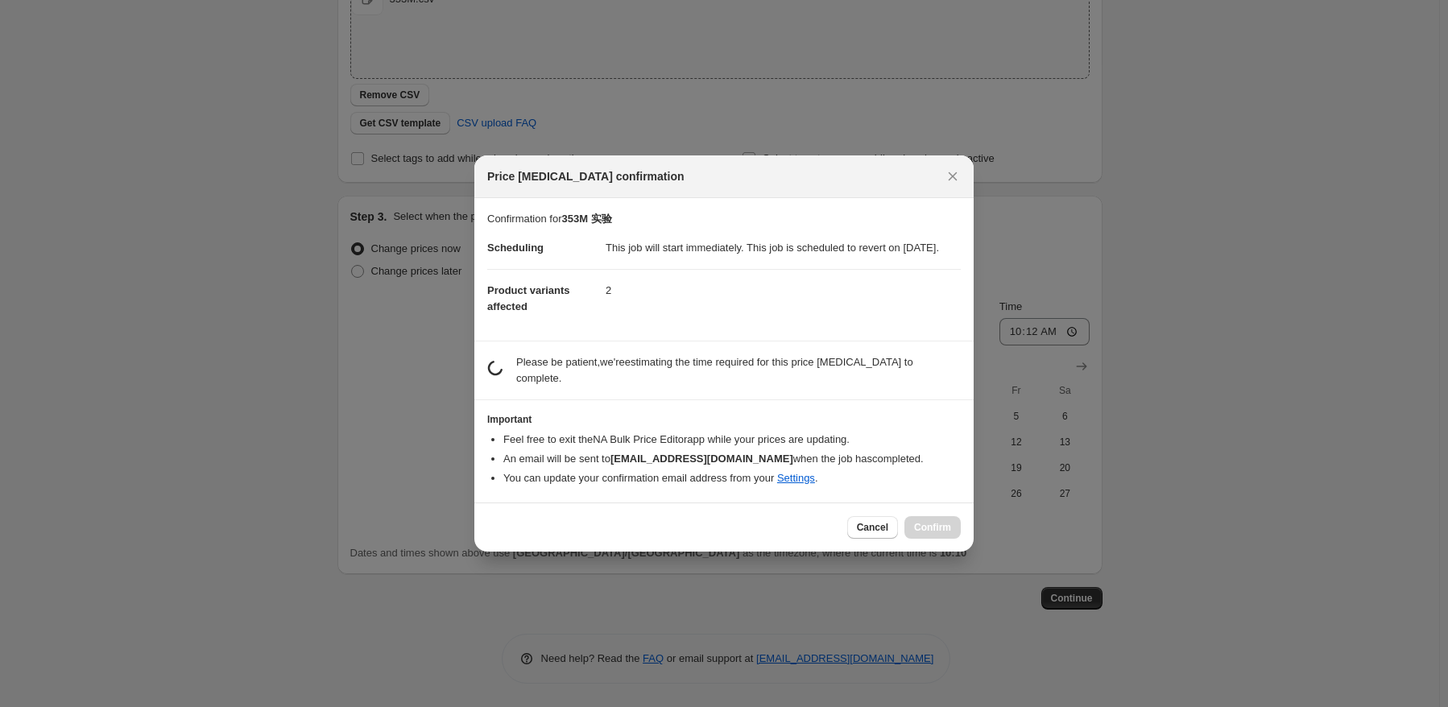
scroll to position [0, 0]
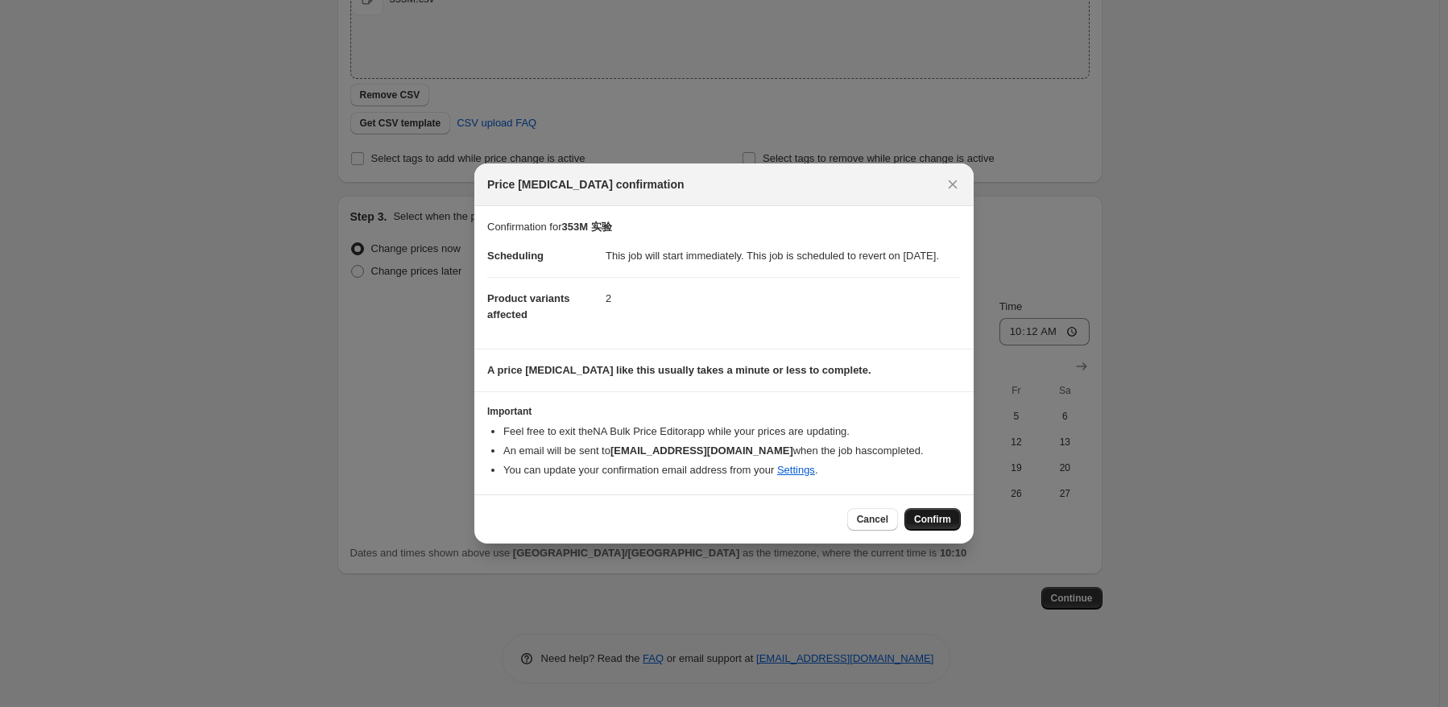
click at [913, 523] on button "Confirm" at bounding box center [932, 519] width 56 height 23
click at [1201, 460] on div at bounding box center [724, 353] width 1448 height 707
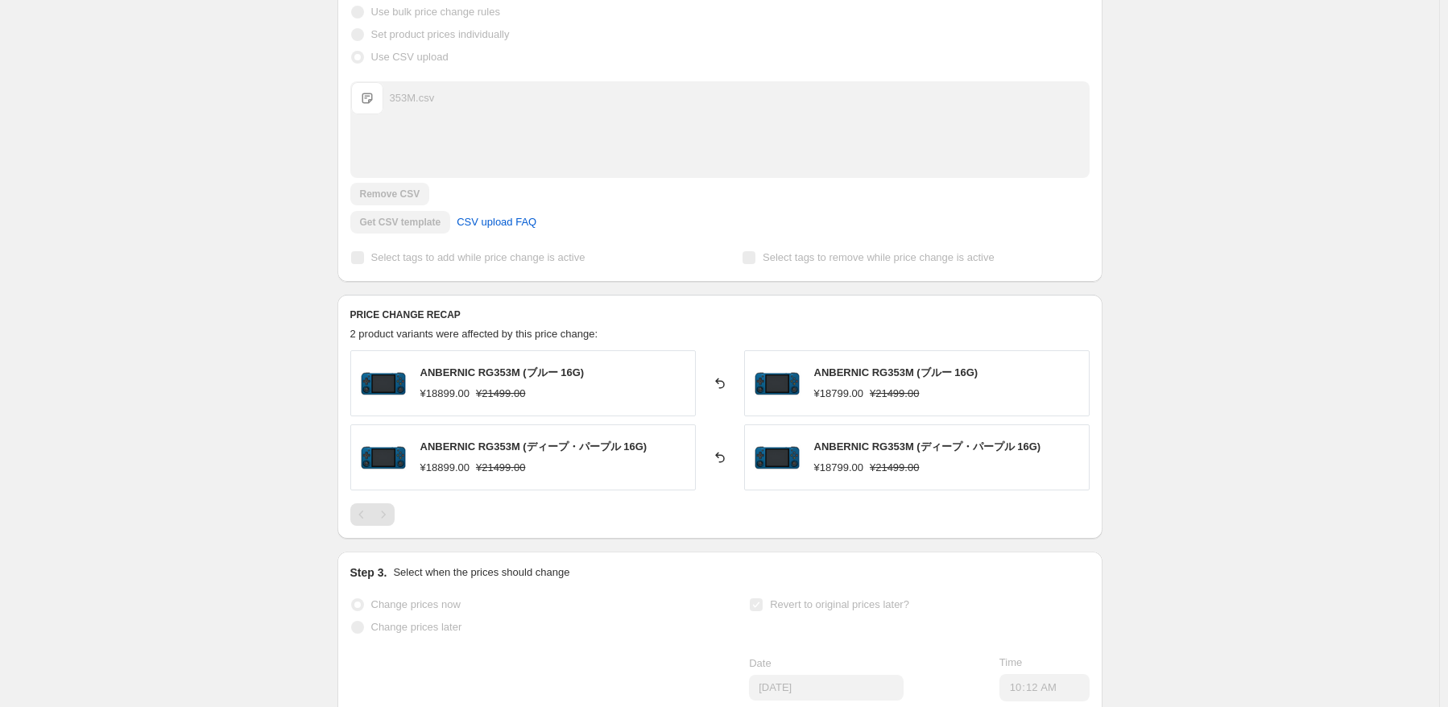
scroll to position [322, 0]
click at [725, 389] on icon at bounding box center [720, 382] width 16 height 16
click at [725, 384] on icon at bounding box center [720, 382] width 16 height 16
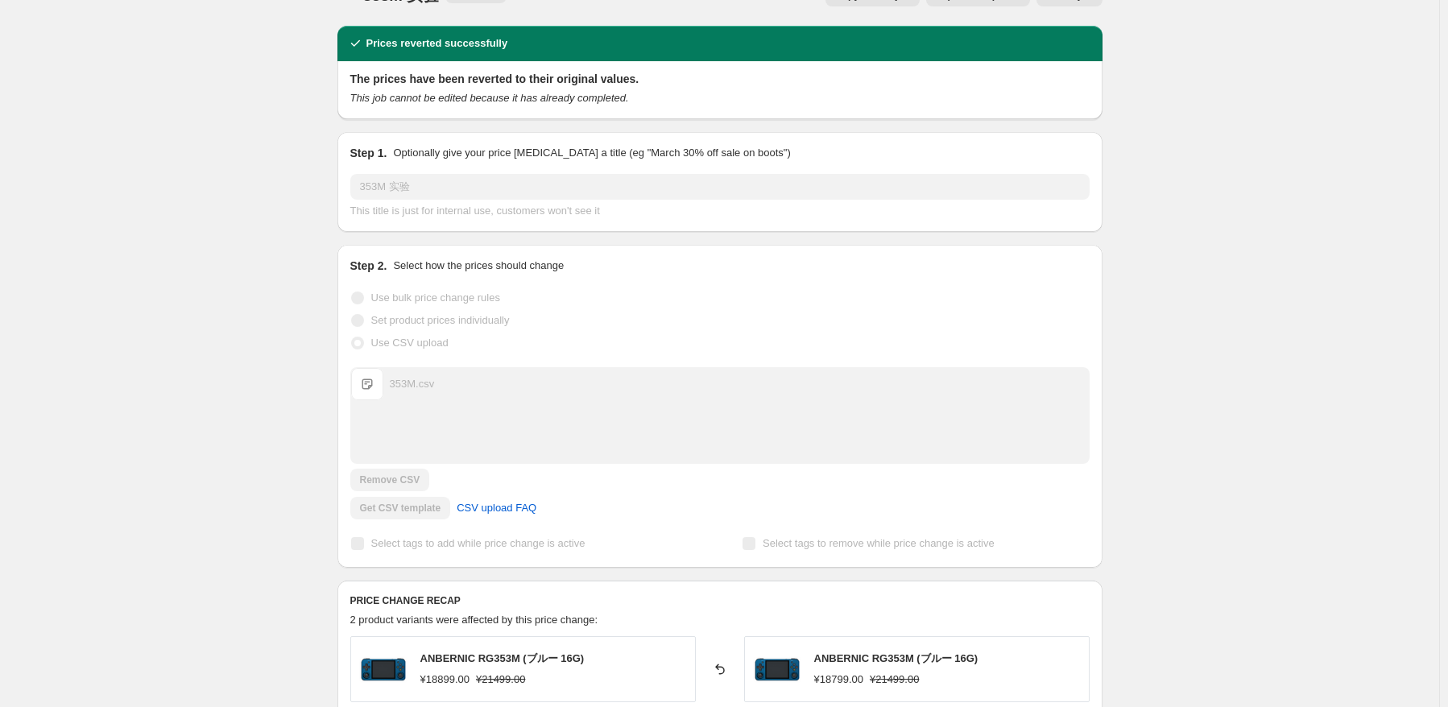
scroll to position [0, 0]
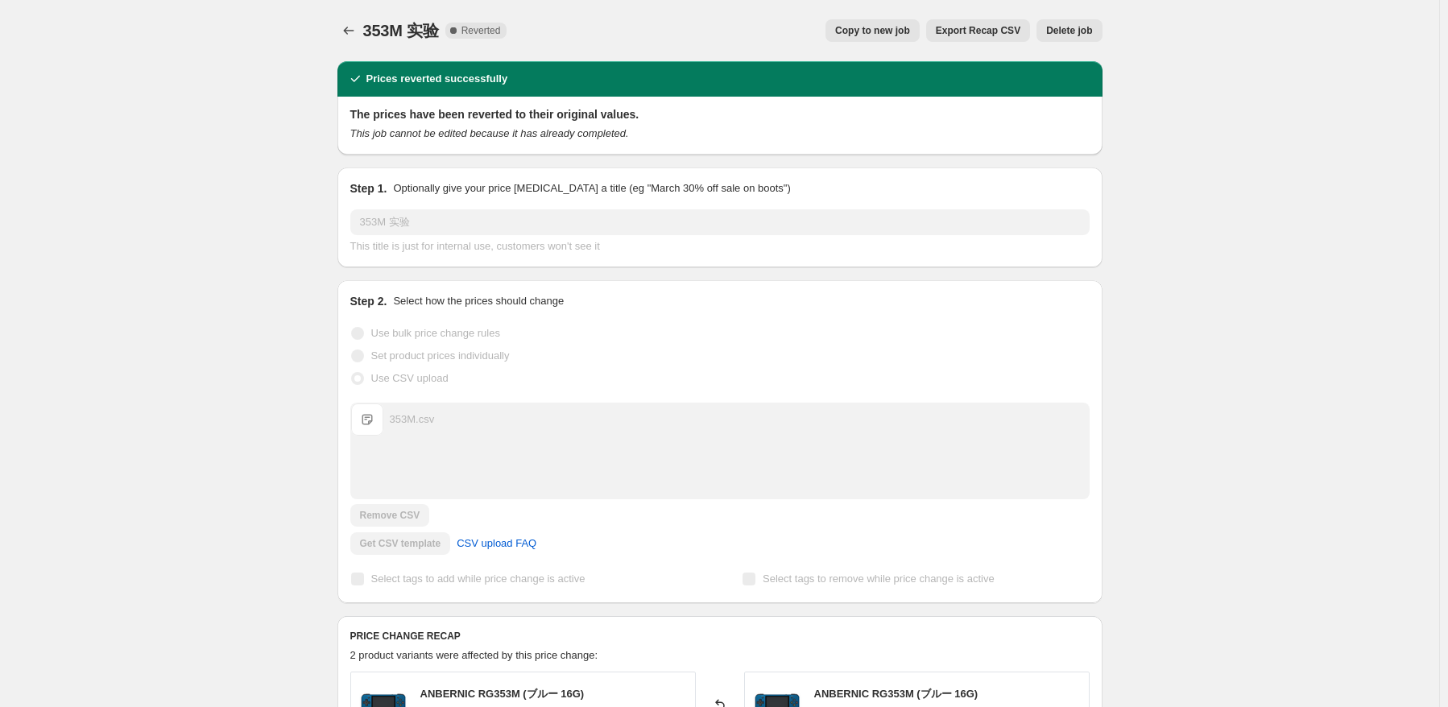
click at [1086, 31] on span "Delete job" at bounding box center [1069, 30] width 46 height 13
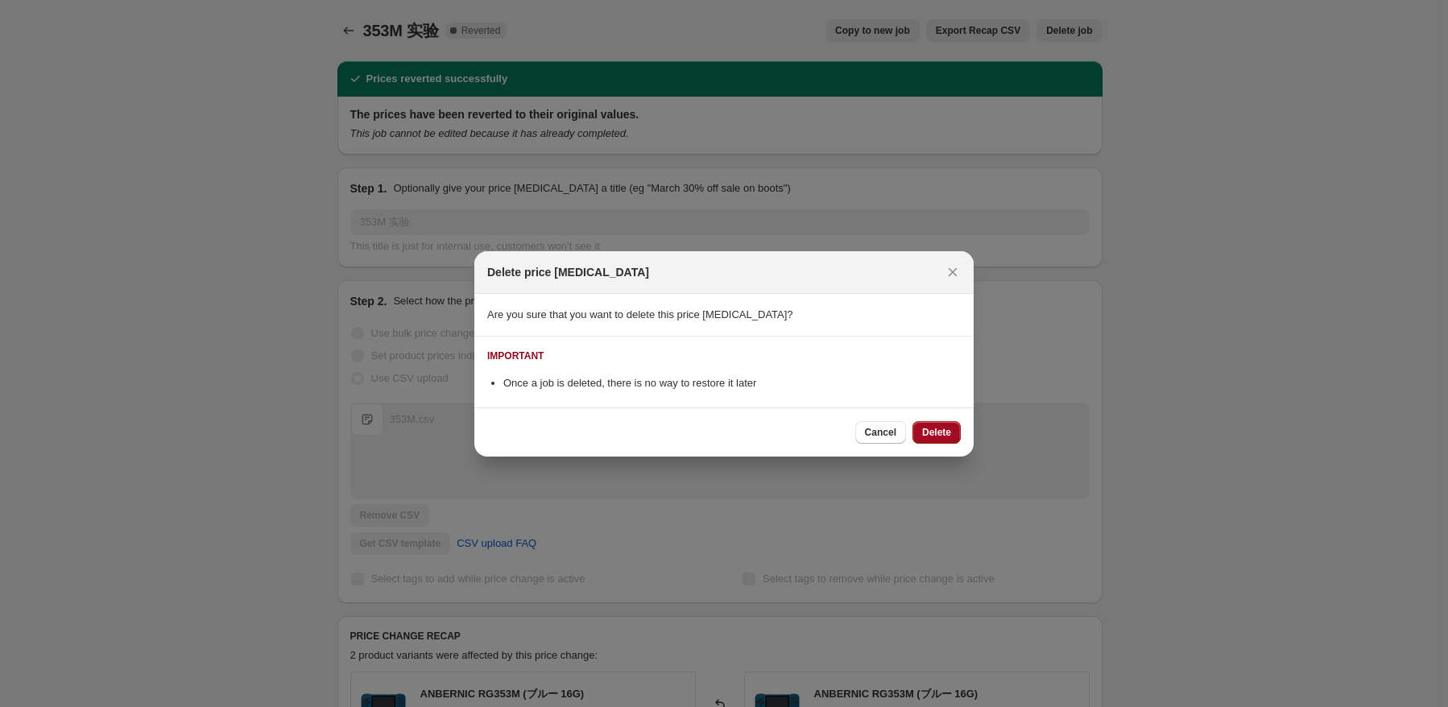
click at [959, 440] on button "Delete" at bounding box center [936, 432] width 48 height 23
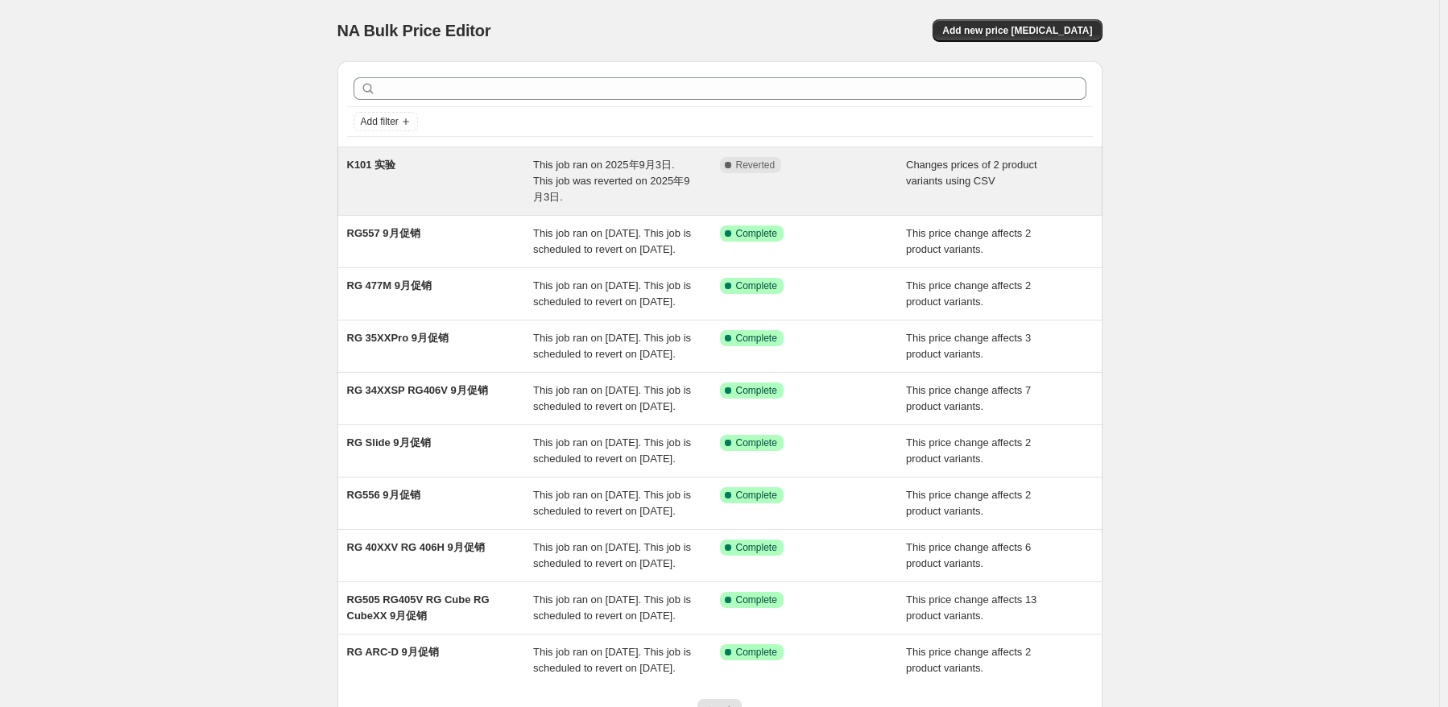
click at [596, 159] on span "This job ran on 2025年9月3日. This job was reverted on 2025年9月3日." at bounding box center [611, 181] width 156 height 44
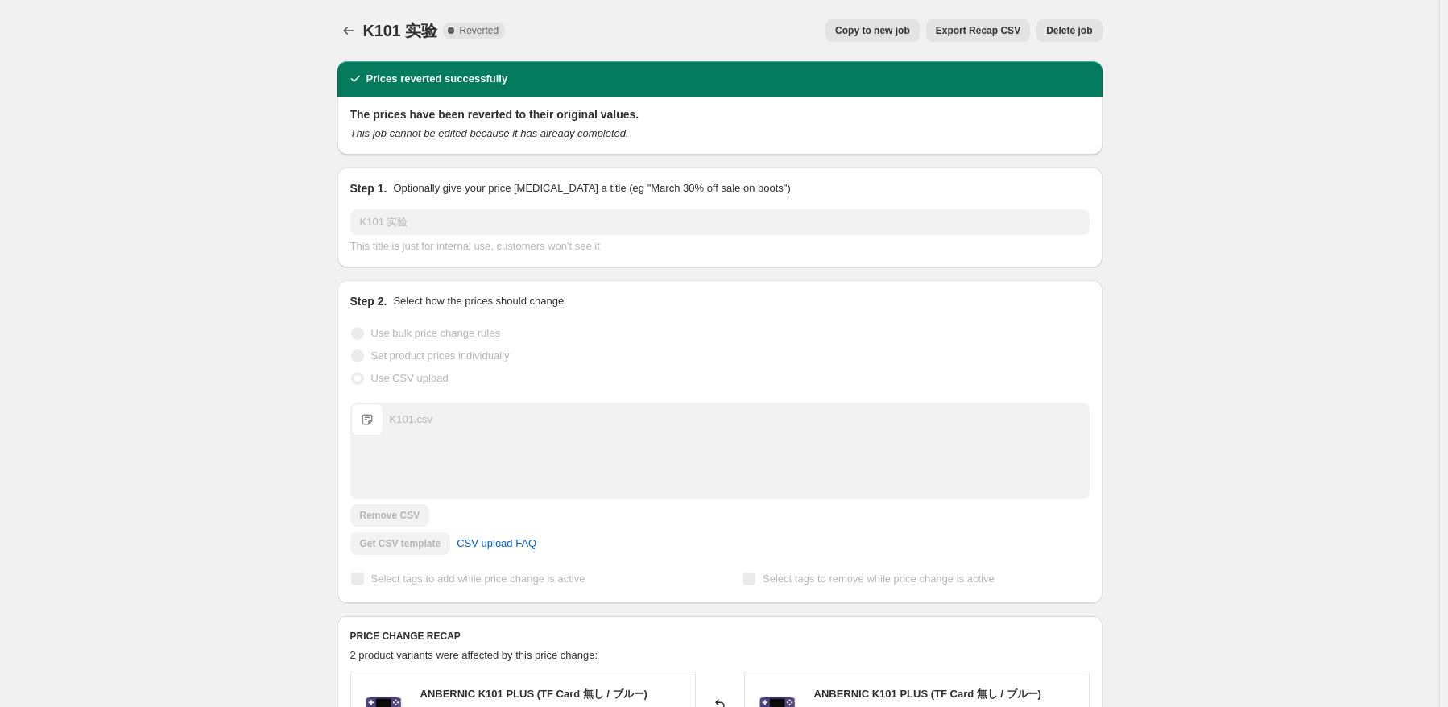
click at [1089, 35] on span "Delete job" at bounding box center [1069, 30] width 46 height 13
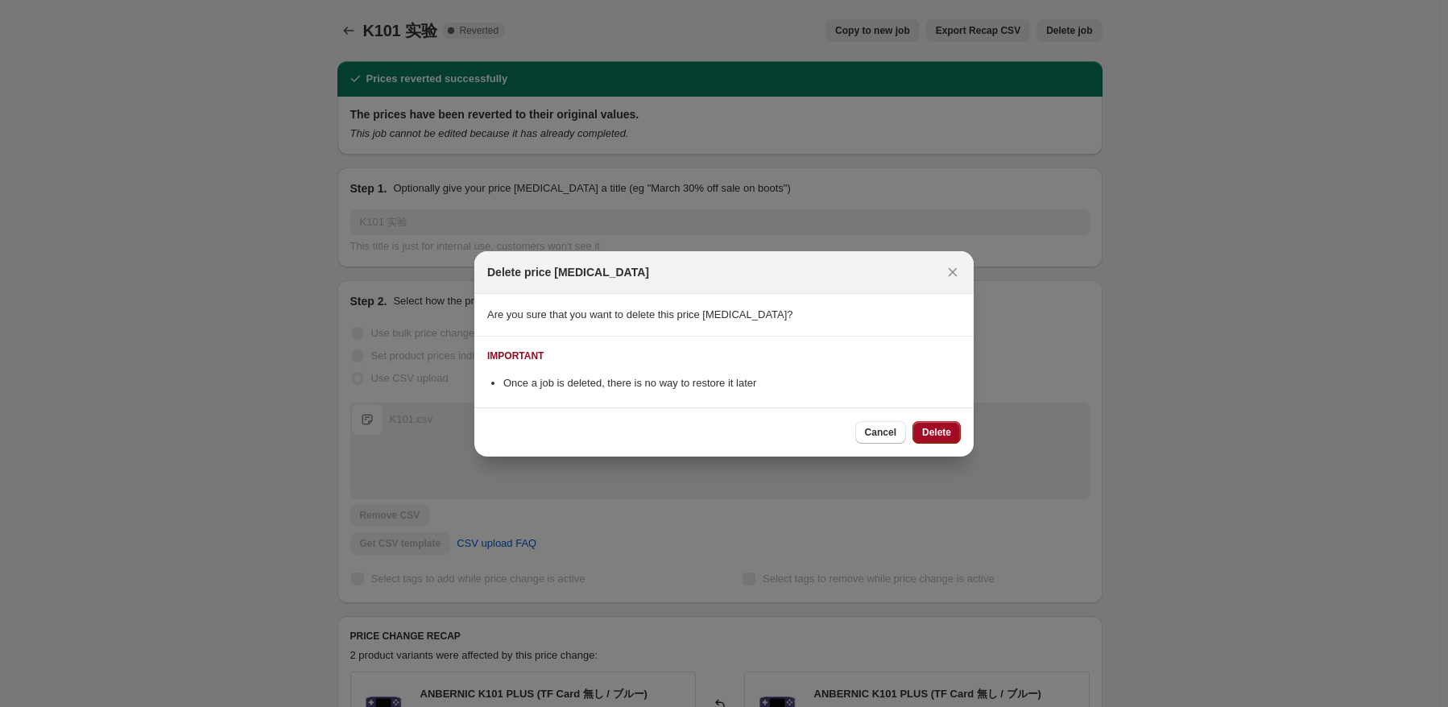
click at [933, 438] on button "Delete" at bounding box center [936, 432] width 48 height 23
